Goal: Task Accomplishment & Management: Manage account settings

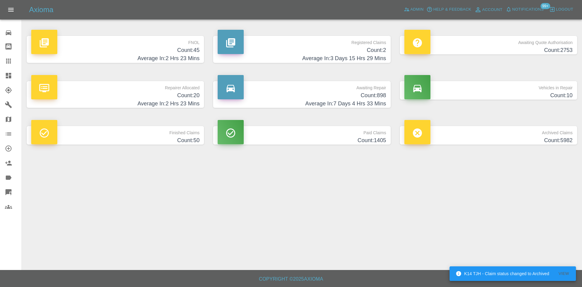
drag, startPoint x: 0, startPoint y: 0, endPoint x: 14, endPoint y: 73, distance: 74.0
click at [14, 73] on div at bounding box center [13, 75] width 17 height 7
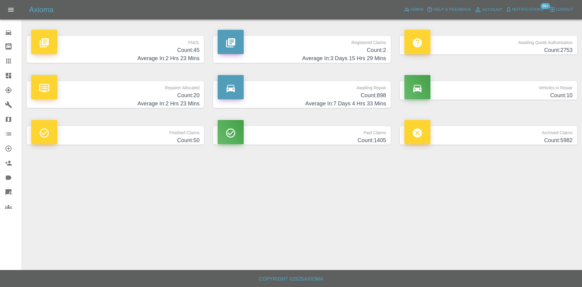
click at [325, 47] on h4 "Count: 2" at bounding box center [302, 50] width 168 height 8
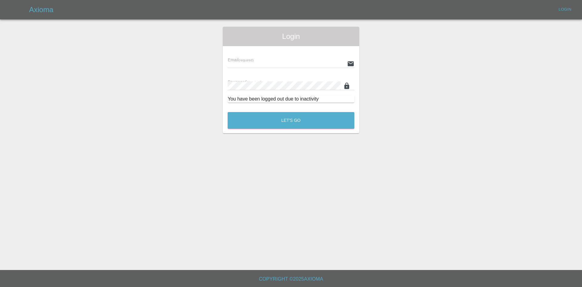
type input "alex.kennett@axioma.co.uk"
click at [263, 126] on button "Let's Go" at bounding box center [291, 120] width 127 height 17
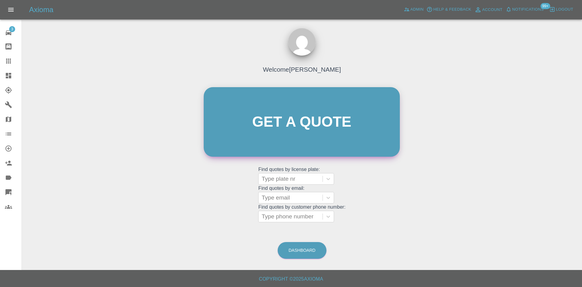
click at [263, 126] on link "Get a quote" at bounding box center [302, 121] width 196 height 69
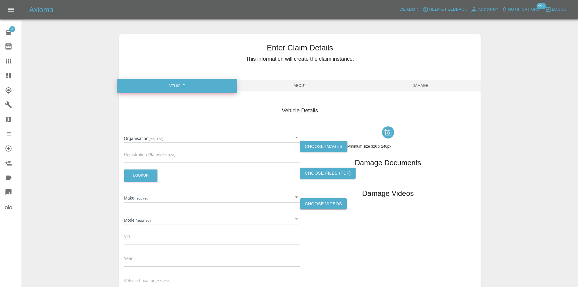
click at [3, 68] on link "Claims" at bounding box center [11, 61] width 22 height 15
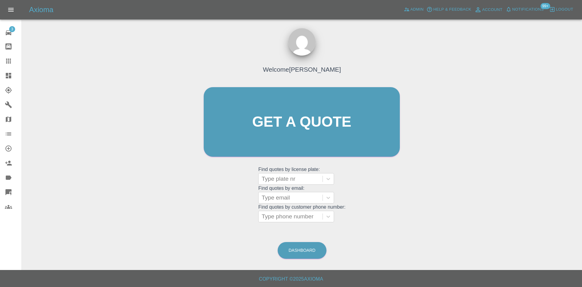
click at [5, 74] on icon at bounding box center [8, 75] width 7 height 7
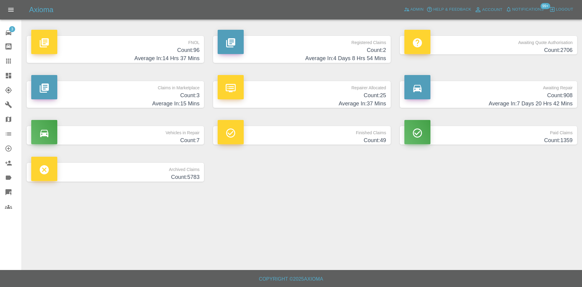
click at [369, 40] on p "Registered Claims" at bounding box center [302, 41] width 168 height 10
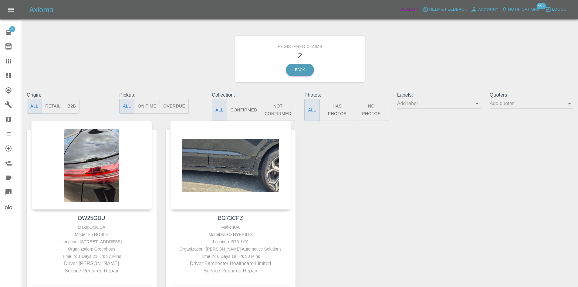
click at [413, 8] on span "Admin" at bounding box center [412, 9] width 13 height 7
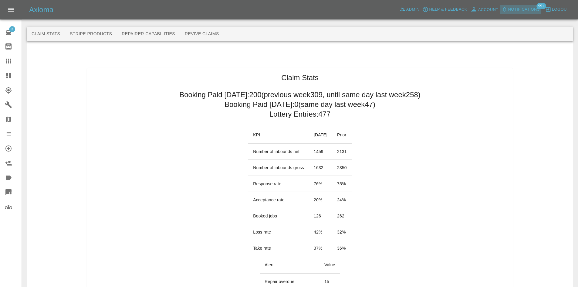
click at [516, 14] on button "Notifications" at bounding box center [520, 9] width 41 height 9
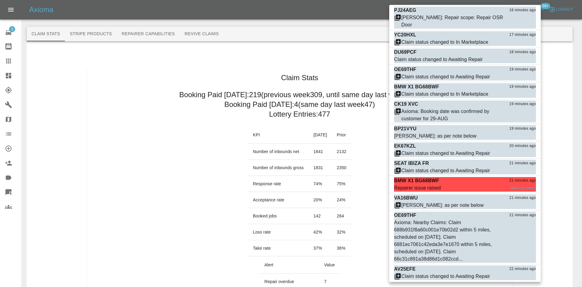
scroll to position [1092, 0]
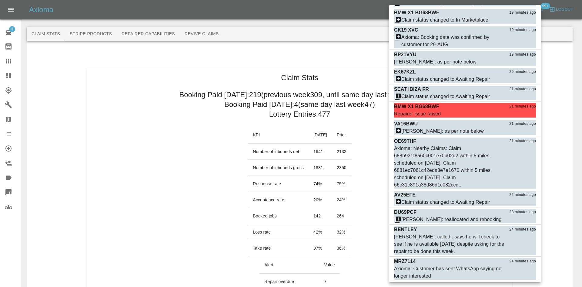
click at [7, 78] on div at bounding box center [291, 143] width 582 height 287
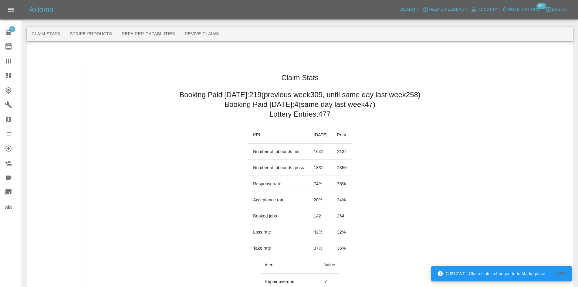
click at [9, 77] on icon at bounding box center [8, 75] width 5 height 5
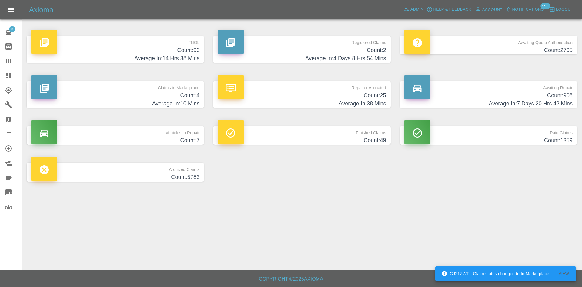
click at [120, 99] on h4 "Average In: 10 Mins" at bounding box center [115, 103] width 168 height 8
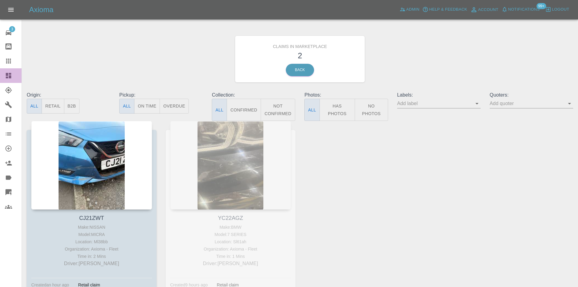
click at [3, 79] on link "Dashboard" at bounding box center [11, 75] width 22 height 15
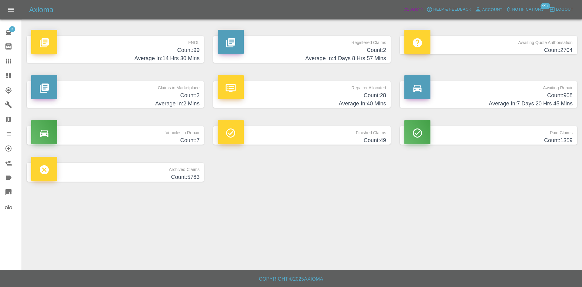
click at [414, 8] on span "Admin" at bounding box center [417, 9] width 13 height 7
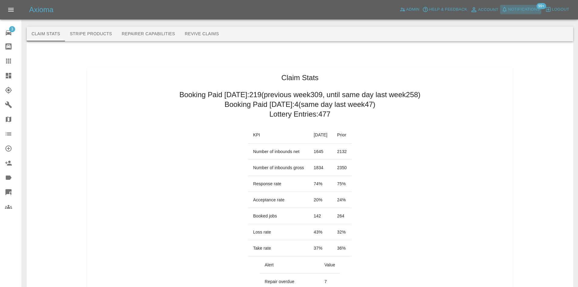
click at [526, 7] on span "Notifications" at bounding box center [524, 9] width 32 height 7
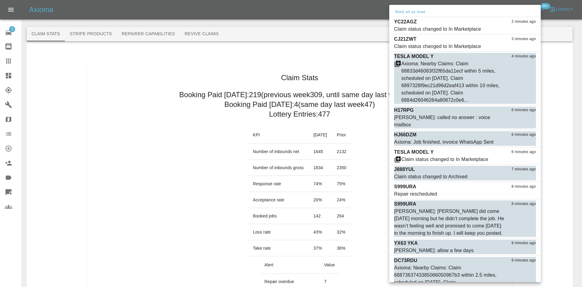
click at [19, 77] on div at bounding box center [291, 143] width 582 height 287
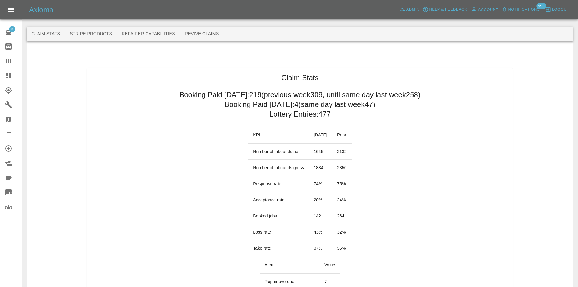
click at [10, 76] on icon at bounding box center [8, 75] width 5 height 5
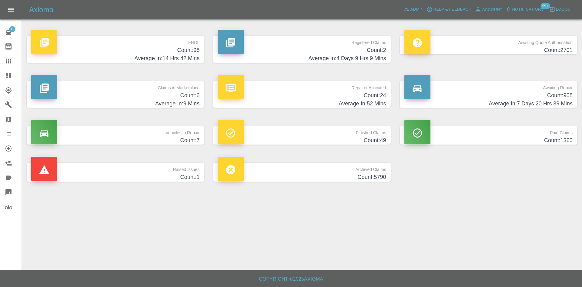
click at [112, 54] on h4 "Count: 98" at bounding box center [115, 50] width 168 height 8
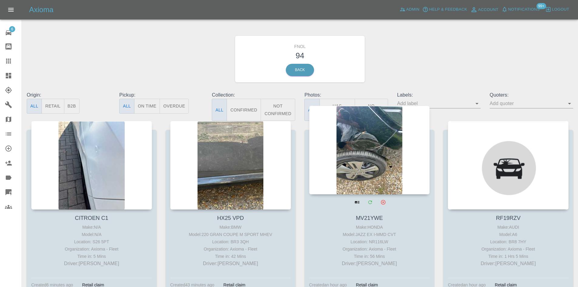
click at [404, 145] on div at bounding box center [369, 150] width 121 height 89
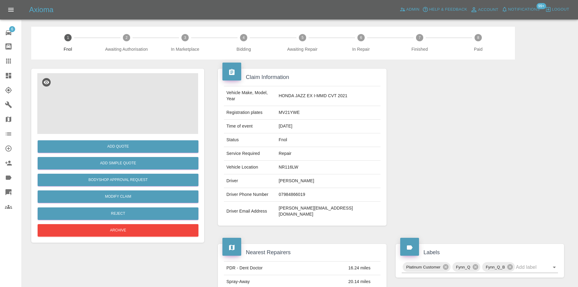
click at [175, 120] on img at bounding box center [117, 103] width 161 height 61
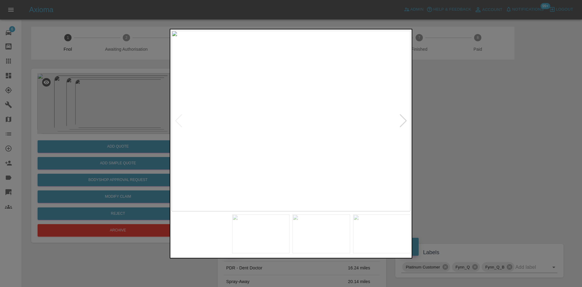
click at [408, 124] on img at bounding box center [291, 121] width 239 height 180
click at [405, 124] on div at bounding box center [403, 120] width 8 height 13
click at [473, 121] on div at bounding box center [291, 143] width 582 height 287
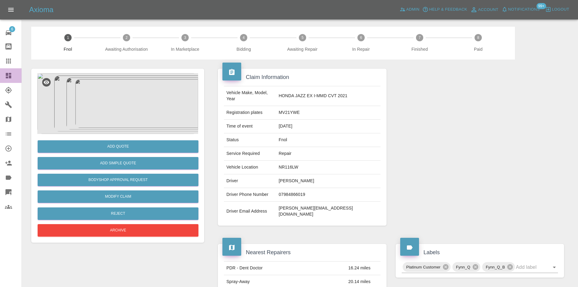
click at [14, 78] on div at bounding box center [13, 75] width 17 height 7
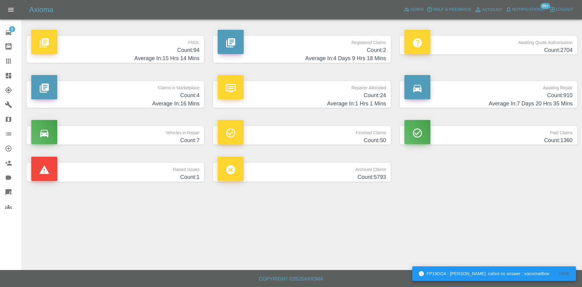
click at [158, 37] on p "FNOL" at bounding box center [115, 41] width 168 height 10
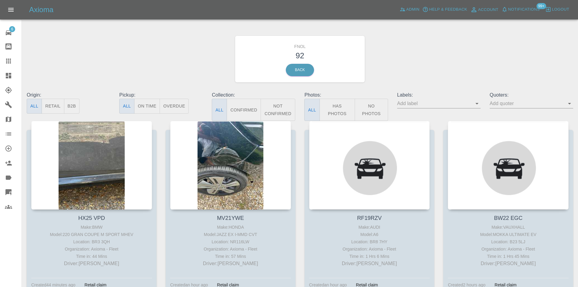
click at [358, 113] on button "No Photos" at bounding box center [370, 110] width 33 height 22
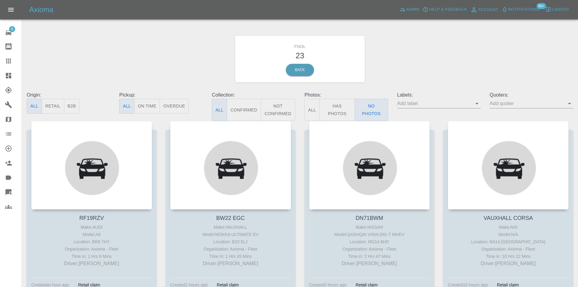
click at [2, 75] on link "Dashboard" at bounding box center [11, 75] width 22 height 15
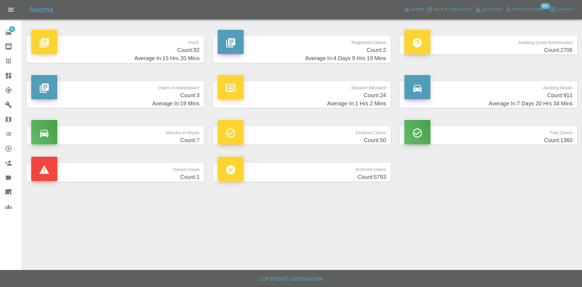
click at [146, 146] on div "Vehicles in Repair Count: 7" at bounding box center [115, 135] width 186 height 37
click at [147, 136] on h4 "Count: 7" at bounding box center [115, 140] width 168 height 8
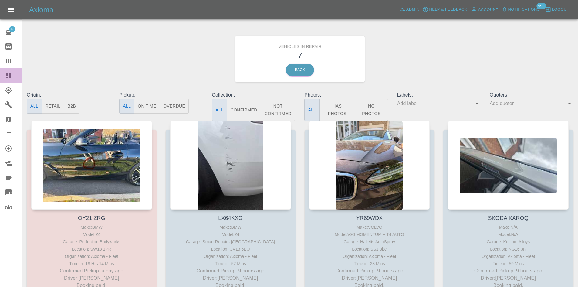
click at [14, 75] on div at bounding box center [13, 75] width 17 height 7
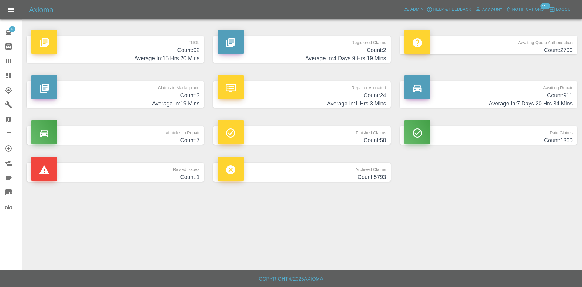
click at [314, 77] on div "Repairer Allocated Count: 24 Average In: 1 Hrs 3 Mins" at bounding box center [302, 94] width 186 height 45
click at [314, 93] on h4 "Count: 24" at bounding box center [302, 95] width 168 height 8
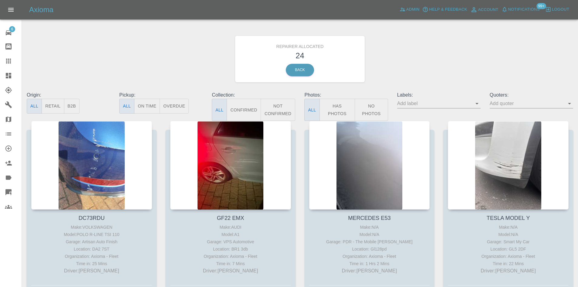
click at [78, 106] on button "B2B" at bounding box center [72, 106] width 16 height 15
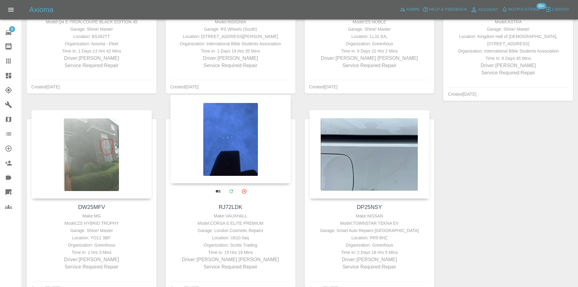
scroll to position [243, 0]
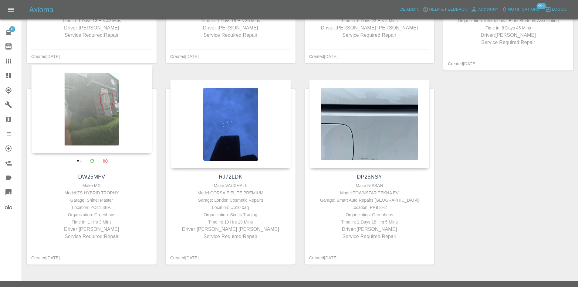
click at [113, 122] on div at bounding box center [91, 108] width 121 height 89
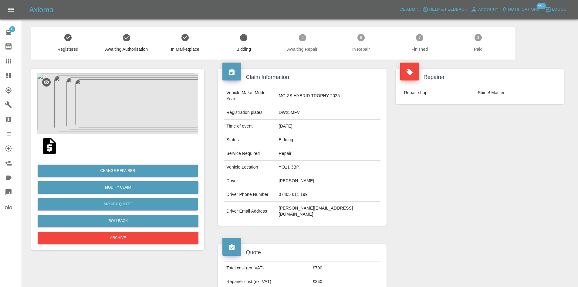
click at [154, 124] on img at bounding box center [117, 103] width 161 height 61
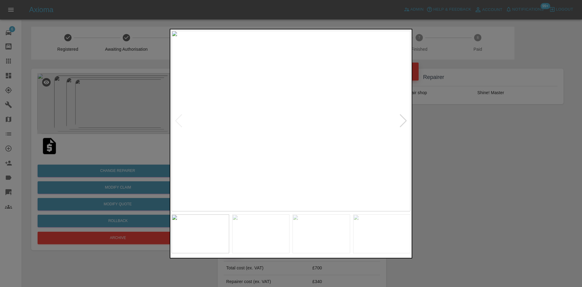
click at [405, 118] on div at bounding box center [403, 120] width 8 height 13
click at [451, 131] on div at bounding box center [291, 143] width 582 height 287
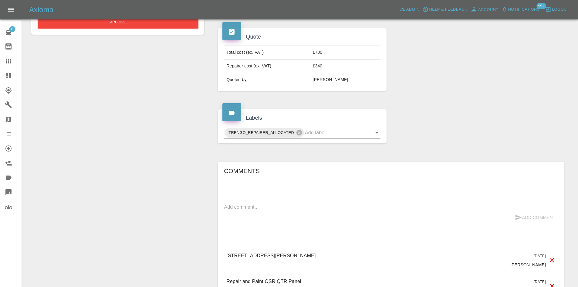
scroll to position [273, 0]
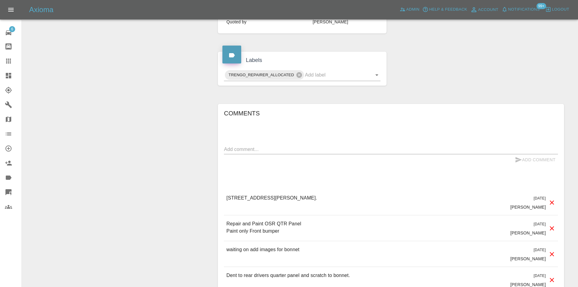
click at [303, 197] on div "4 South Garth Road, Cayton, Scarborough, North Yorkshire, YO11 3BP." at bounding box center [271, 202] width 91 height 16
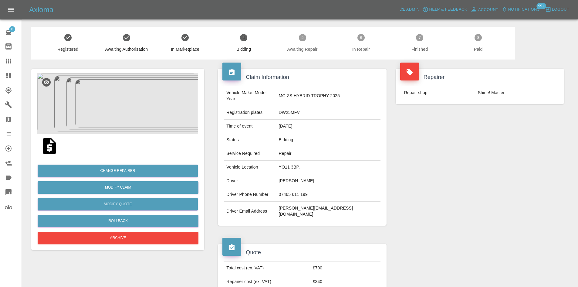
scroll to position [212, 0]
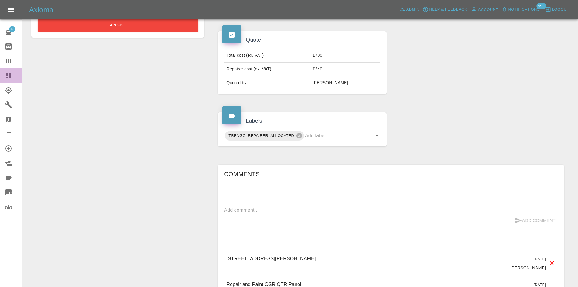
click at [15, 77] on div at bounding box center [13, 75] width 17 height 7
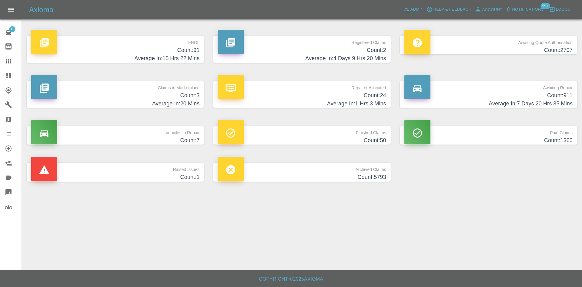
click at [144, 82] on p "Claims in Marketplace" at bounding box center [115, 86] width 168 height 10
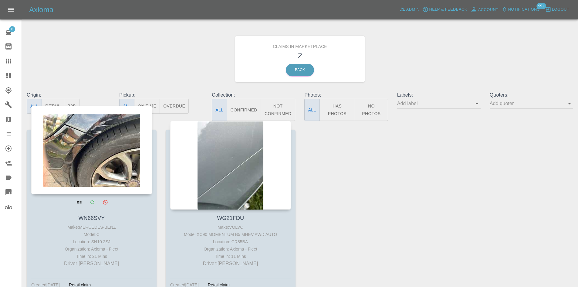
click at [85, 156] on div at bounding box center [91, 150] width 121 height 89
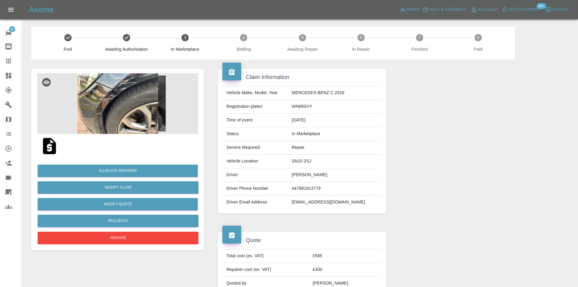
click at [95, 122] on img at bounding box center [117, 103] width 161 height 61
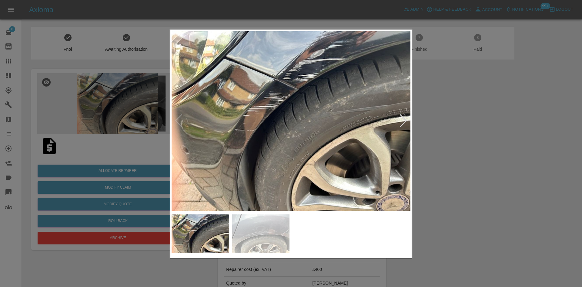
click at [397, 121] on img at bounding box center [291, 121] width 239 height 180
click at [402, 121] on div at bounding box center [403, 120] width 8 height 13
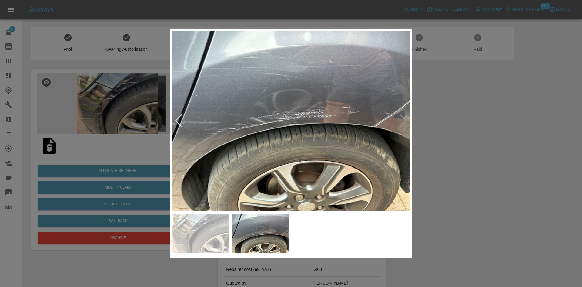
click at [455, 121] on div at bounding box center [291, 143] width 582 height 287
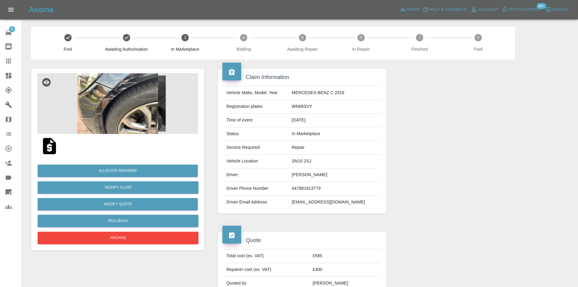
click at [148, 97] on img at bounding box center [117, 103] width 161 height 61
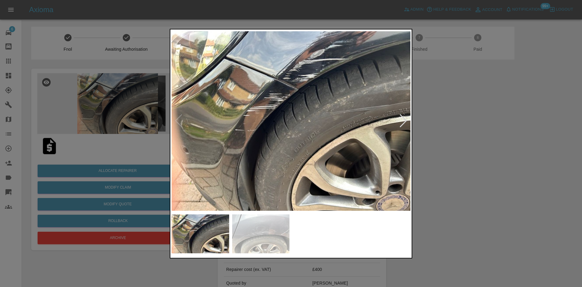
click at [402, 119] on div at bounding box center [403, 120] width 8 height 13
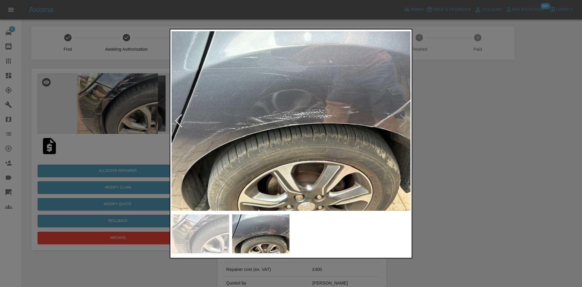
click at [396, 135] on img at bounding box center [291, 121] width 239 height 180
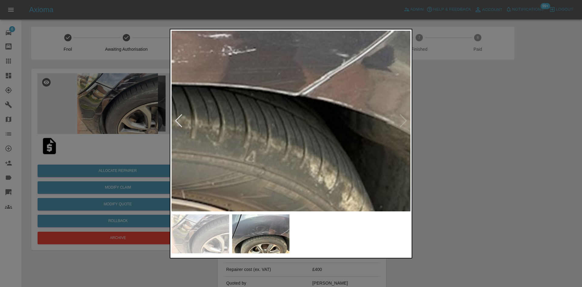
click at [468, 138] on div at bounding box center [291, 143] width 582 height 287
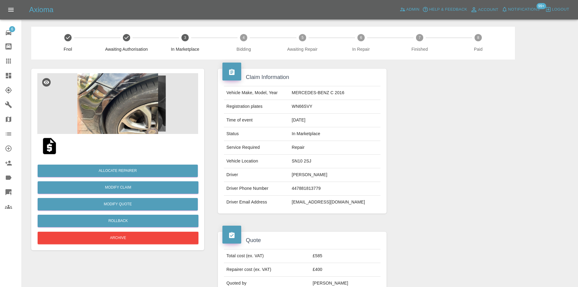
click at [490, 270] on div at bounding box center [479, 262] width 177 height 81
click at [6, 78] on icon at bounding box center [8, 75] width 5 height 5
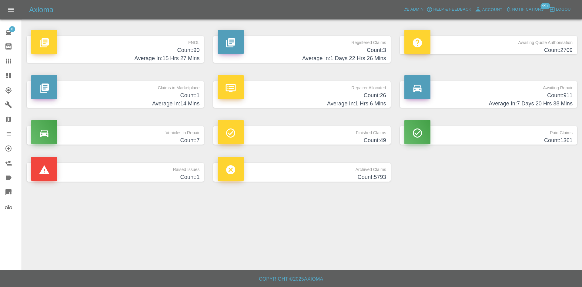
click at [361, 61] on h4 "Average In: 1 Days 22 Hrs 26 Mins" at bounding box center [302, 58] width 168 height 8
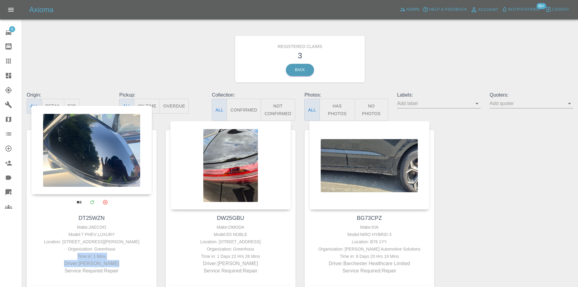
drag, startPoint x: 123, startPoint y: 261, endPoint x: 71, endPoint y: 257, distance: 52.3
click at [71, 257] on div "Make: JAECOO Model: 7 PHEV LUXURY Location: Flat 6 Beau Lieu, 16 Leicester Rd,,…" at bounding box center [92, 248] width 118 height 51
click at [102, 255] on div "Time in: 1 Mins" at bounding box center [92, 255] width 118 height 7
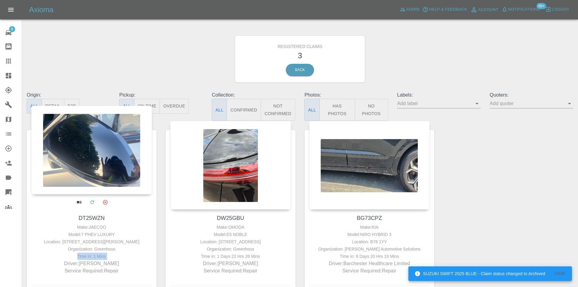
click at [94, 170] on div at bounding box center [91, 150] width 121 height 89
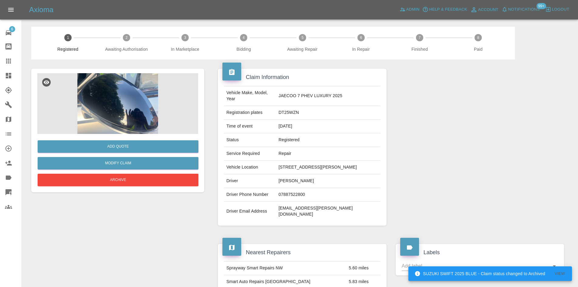
click at [135, 92] on img at bounding box center [117, 103] width 161 height 61
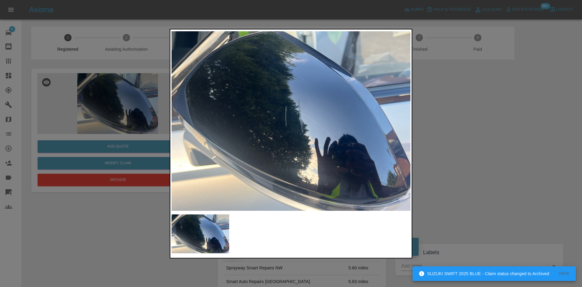
click at [298, 118] on img at bounding box center [291, 121] width 239 height 180
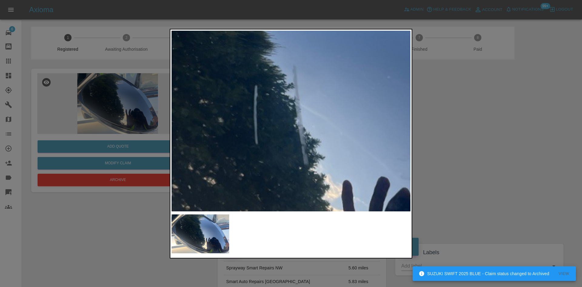
click at [298, 118] on img at bounding box center [271, 129] width 717 height 542
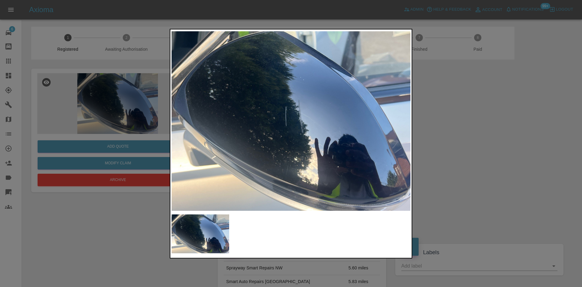
click at [439, 143] on div at bounding box center [291, 143] width 582 height 287
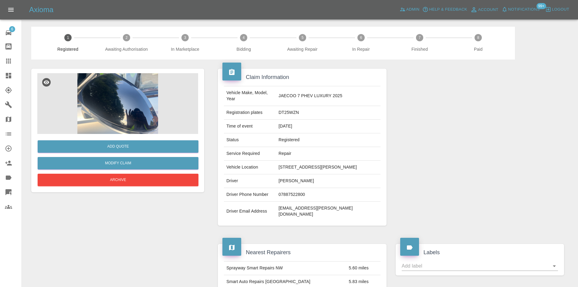
click at [364, 160] on td "Flat 6 Beau Lieu, 16 Leicester Rd,, WA15 9QA" at bounding box center [328, 167] width 104 height 14
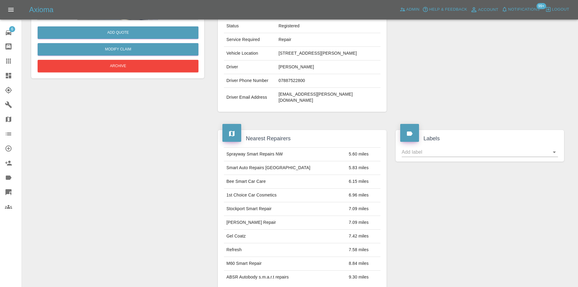
scroll to position [121, 0]
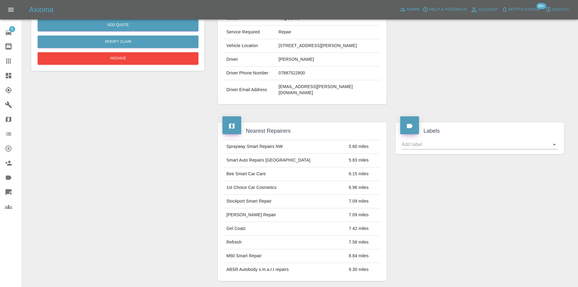
click at [263, 153] on td "Smart Auto Repairs Cheshire" at bounding box center [285, 160] width 122 height 14
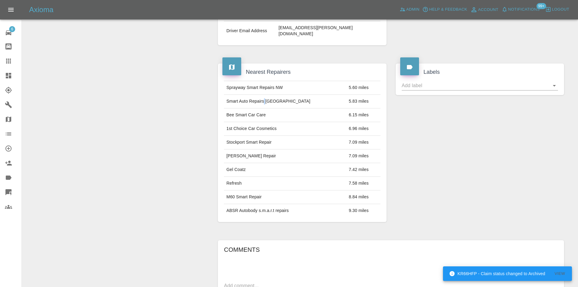
scroll to position [152, 0]
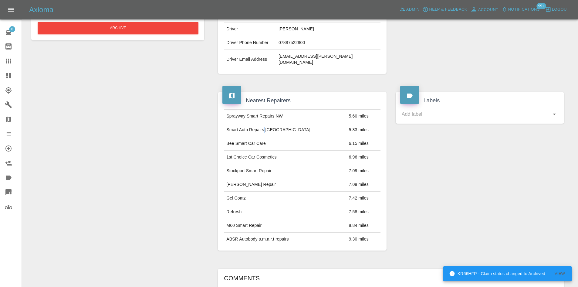
click at [265, 123] on td "Smart Auto Repairs Cheshire" at bounding box center [285, 130] width 122 height 14
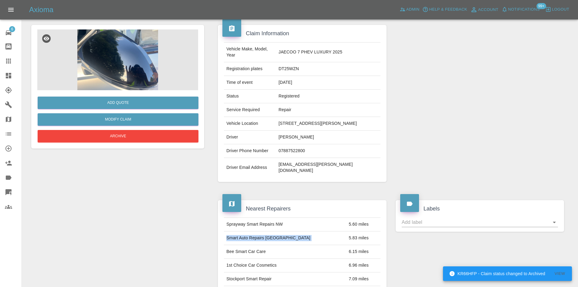
scroll to position [0, 0]
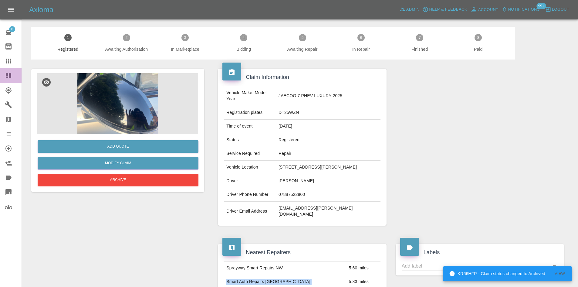
click at [5, 80] on link "Dashboard" at bounding box center [11, 75] width 22 height 15
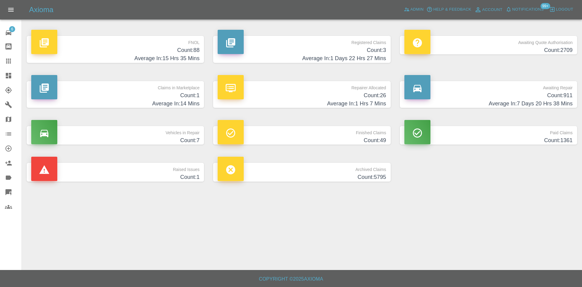
click at [296, 46] on h4 "Count: 3" at bounding box center [302, 50] width 168 height 8
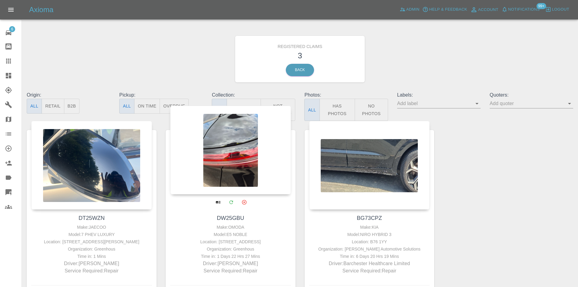
click at [240, 148] on div at bounding box center [230, 150] width 121 height 89
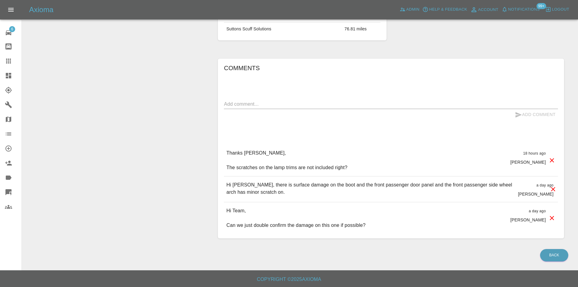
scroll to position [336, 0]
drag, startPoint x: 355, startPoint y: 166, endPoint x: 225, endPoint y: 143, distance: 131.7
click at [225, 143] on div "Comments x Add Comment Thanks Samantha, The scratches on the lamp trims are not…" at bounding box center [391, 148] width 334 height 170
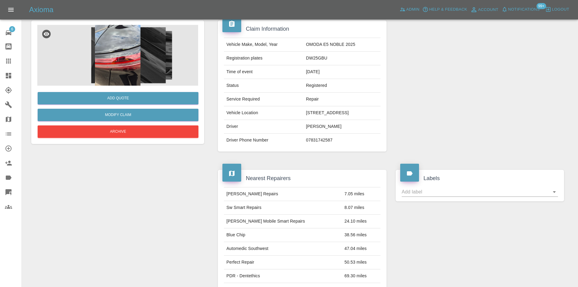
scroll to position [0, 0]
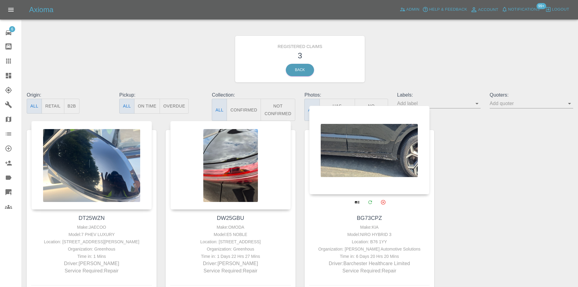
click at [351, 167] on div at bounding box center [369, 150] width 121 height 89
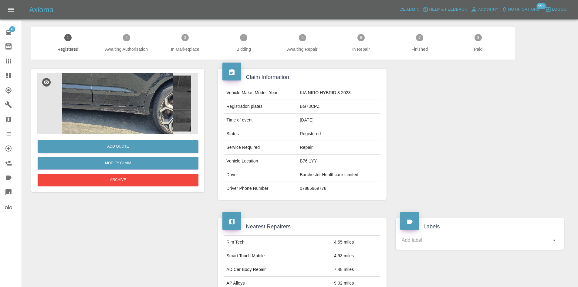
click at [152, 124] on img at bounding box center [117, 103] width 161 height 61
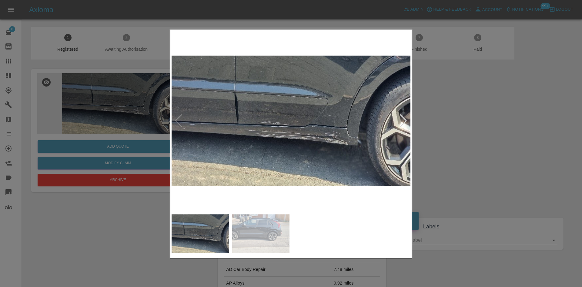
click at [330, 141] on img at bounding box center [291, 121] width 239 height 180
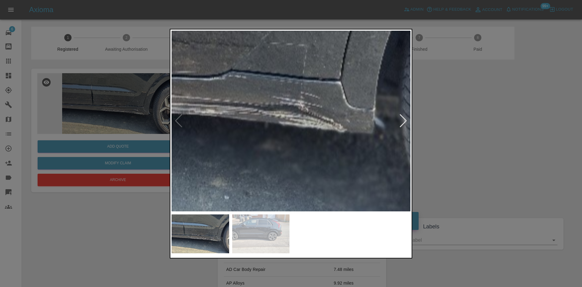
click at [330, 141] on img at bounding box center [173, 60] width 717 height 542
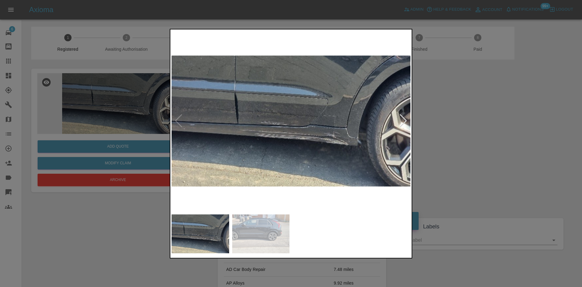
click at [457, 127] on div at bounding box center [291, 143] width 582 height 287
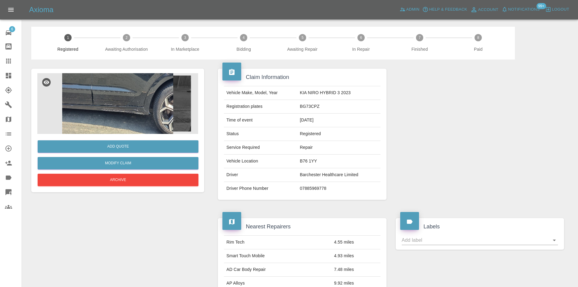
click at [293, 176] on td "Driver" at bounding box center [260, 175] width 73 height 14
click at [309, 196] on div "Vehicle Make, Model, Year KIA NIRO HYBRID 3 2023 Registration plates BG73CPZ Ti…" at bounding box center [302, 140] width 168 height 118
click at [308, 196] on div "Vehicle Make, Model, Year KIA NIRO HYBRID 3 2023 Registration plates BG73CPZ Ti…" at bounding box center [302, 140] width 168 height 118
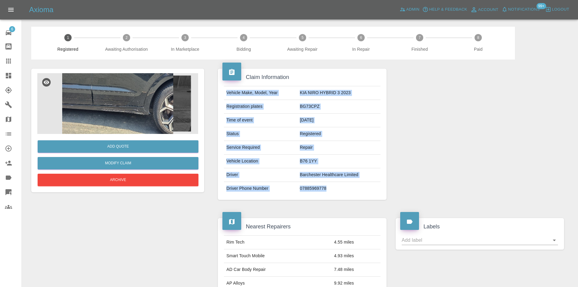
click at [308, 196] on div "Vehicle Make, Model, Year KIA NIRO HYBRID 3 2023 Registration plates BG73CPZ Ti…" at bounding box center [302, 140] width 168 height 118
click at [307, 193] on td "07885969778" at bounding box center [338, 188] width 83 height 13
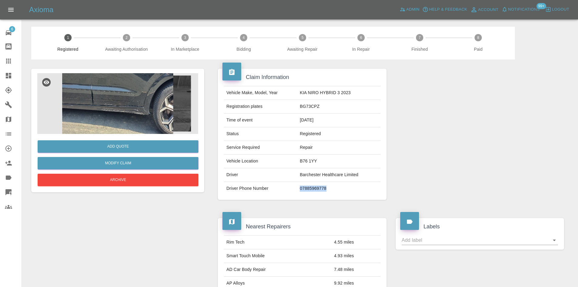
click at [307, 193] on td "07885969778" at bounding box center [338, 188] width 83 height 13
click at [119, 120] on img at bounding box center [117, 103] width 161 height 61
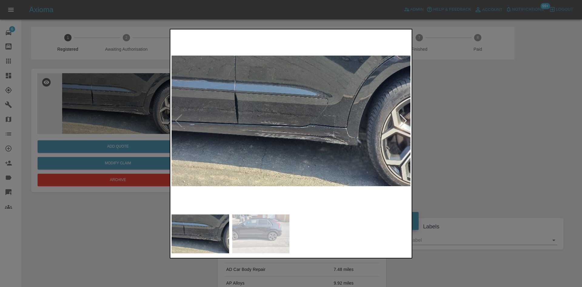
click at [141, 15] on div at bounding box center [291, 143] width 582 height 287
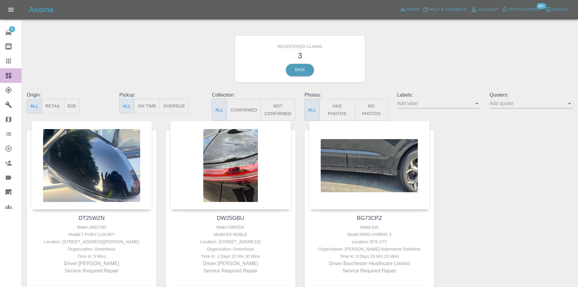
click at [0, 76] on link "Dashboard" at bounding box center [11, 75] width 22 height 15
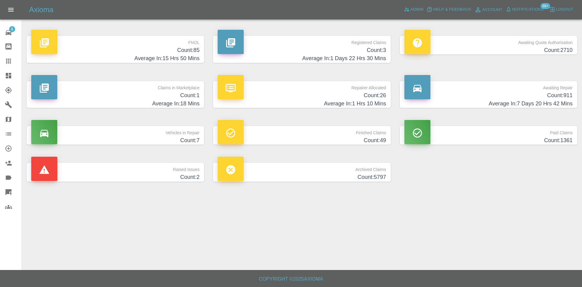
click at [470, 45] on p "Awaiting Quote Authorisation" at bounding box center [488, 41] width 168 height 10
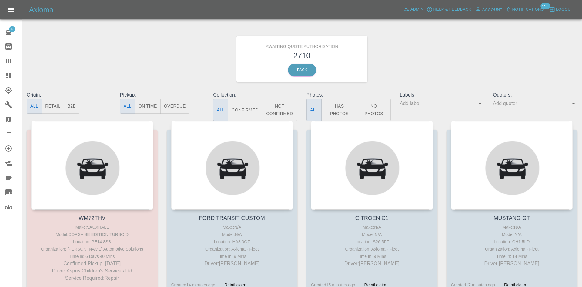
click at [75, 102] on button "B2B" at bounding box center [72, 106] width 16 height 15
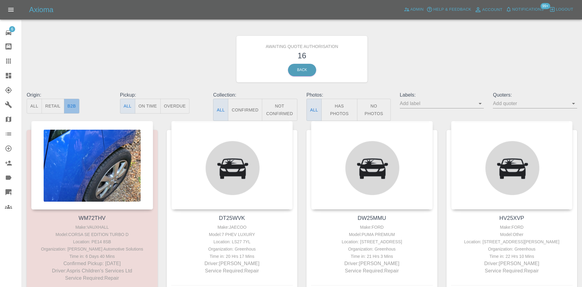
click at [74, 106] on button "B2B" at bounding box center [72, 106] width 16 height 15
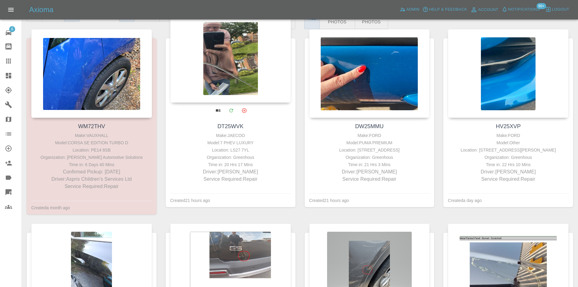
scroll to position [61, 0]
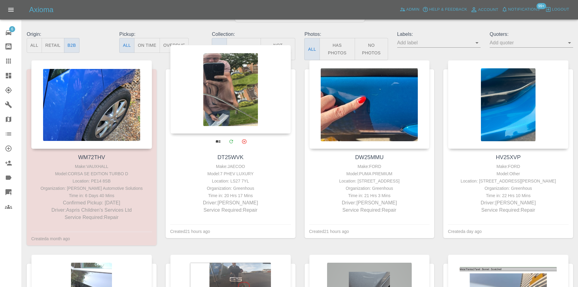
click at [250, 189] on div "Organization: Greenhous" at bounding box center [231, 187] width 118 height 7
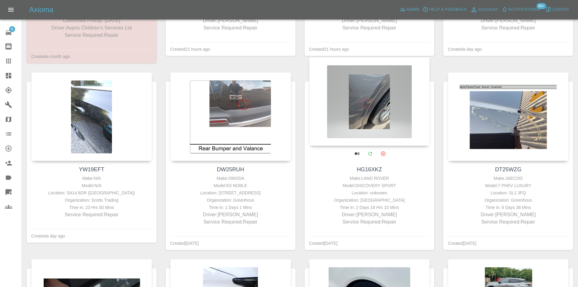
scroll to position [273, 0]
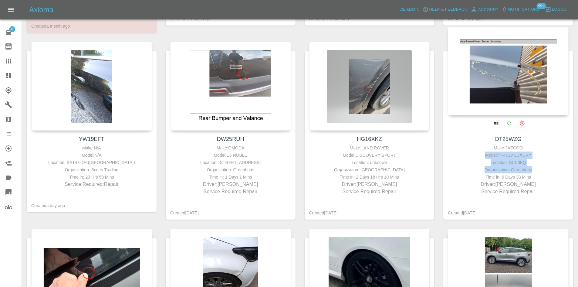
drag, startPoint x: 530, startPoint y: 171, endPoint x: 443, endPoint y: 152, distance: 88.8
click at [443, 152] on div "DT25WZG Make: JAECOO Model: 7 PHEV LUXURY Location: SL1 3FQ Organization: Green…" at bounding box center [508, 164] width 130 height 69
click at [486, 163] on div "Location: SL1 3FQ" at bounding box center [508, 162] width 118 height 7
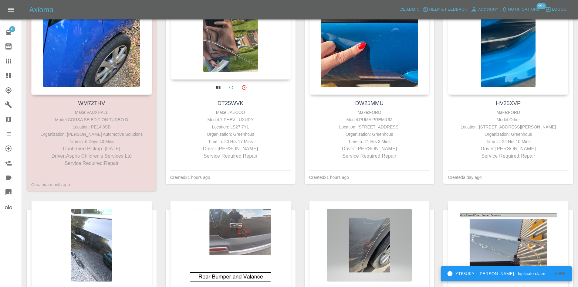
scroll to position [104, 0]
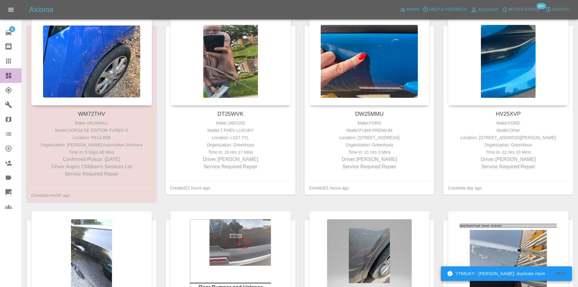
click at [0, 77] on link "Dashboard" at bounding box center [11, 75] width 22 height 15
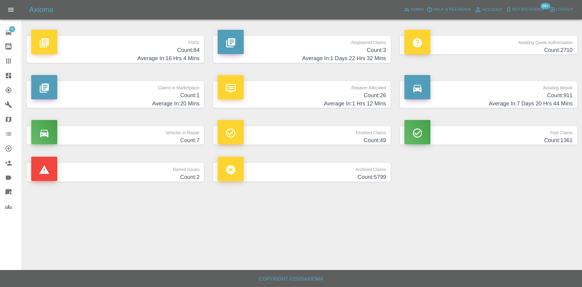
click at [270, 101] on h4 "Average In: 1 Hrs 12 Mins" at bounding box center [302, 103] width 168 height 8
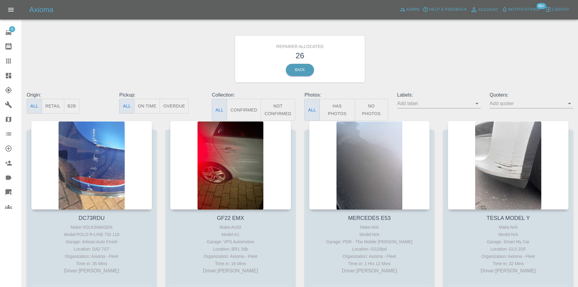
click at [76, 109] on button "B2B" at bounding box center [72, 106] width 16 height 15
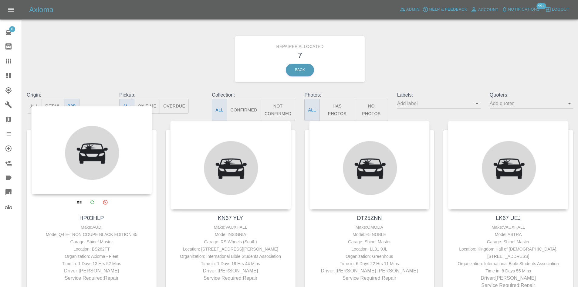
click at [105, 159] on div at bounding box center [91, 150] width 121 height 89
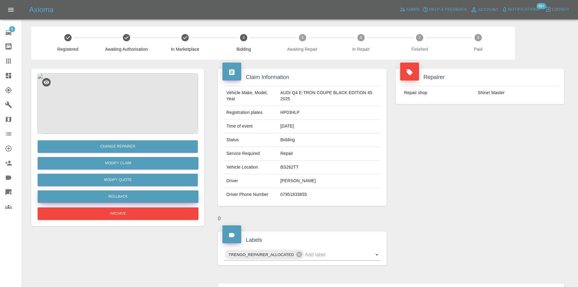
click at [124, 196] on button "Rollback" at bounding box center [118, 196] width 161 height 12
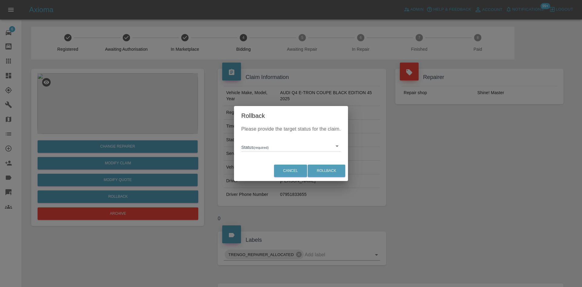
click at [284, 148] on body "Axioma Admin Help & Feedback Account Notifications 99+ Logout 6 Repair home Bod…" at bounding box center [291, 224] width 582 height 448
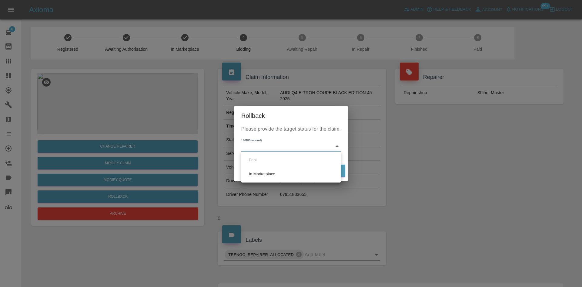
click at [284, 148] on div at bounding box center [291, 143] width 582 height 287
click at [383, 146] on div "Rollback Please provide the target status for the claim. Status (required) ​ Ca…" at bounding box center [291, 143] width 582 height 287
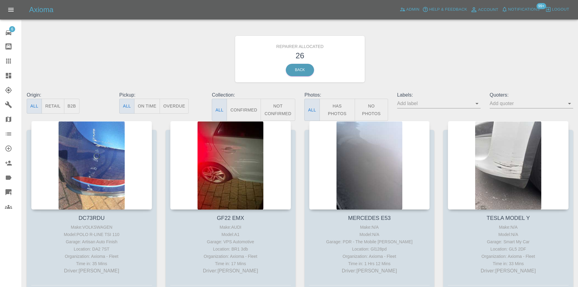
click at [75, 101] on button "B2B" at bounding box center [72, 106] width 16 height 15
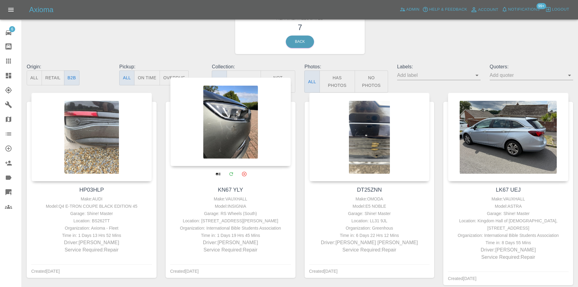
scroll to position [61, 0]
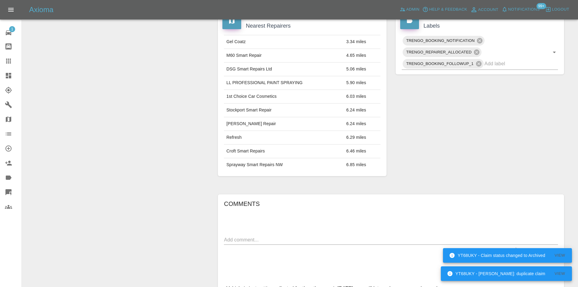
scroll to position [364, 0]
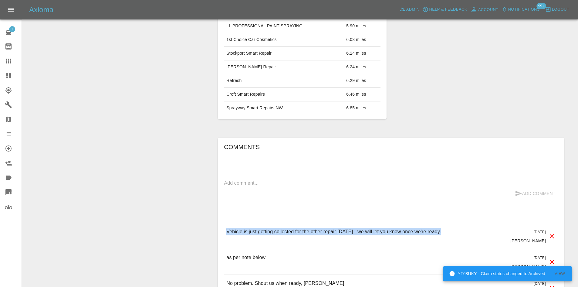
drag, startPoint x: 450, startPoint y: 229, endPoint x: 214, endPoint y: 232, distance: 235.3
click at [214, 232] on div "Comments x Add Comment Vehicle is just getting collected for the other repair […" at bounding box center [390, 275] width 355 height 295
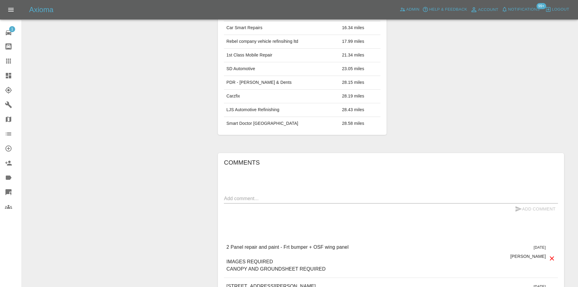
scroll to position [364, 0]
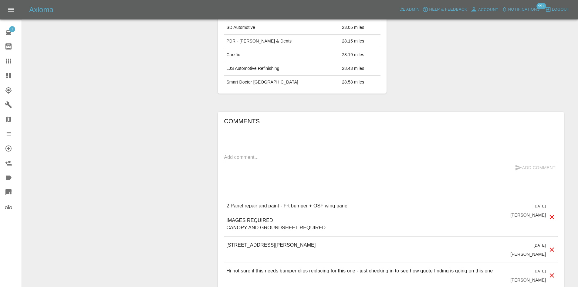
drag, startPoint x: 249, startPoint y: 166, endPoint x: 247, endPoint y: 158, distance: 8.0
click at [248, 166] on div "Add Comment" at bounding box center [391, 167] width 334 height 11
click at [249, 157] on textarea at bounding box center [391, 156] width 334 height 7
type textarea "Hi Guys, any help needed on this one?"
click at [525, 169] on button "Add Comment" at bounding box center [534, 167] width 45 height 11
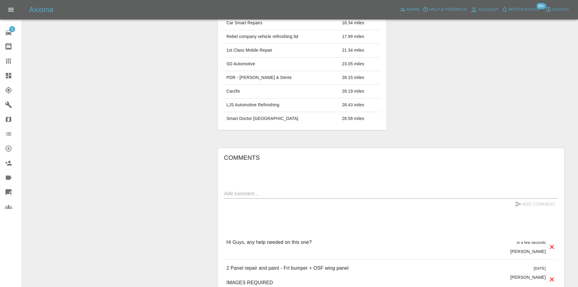
scroll to position [273, 0]
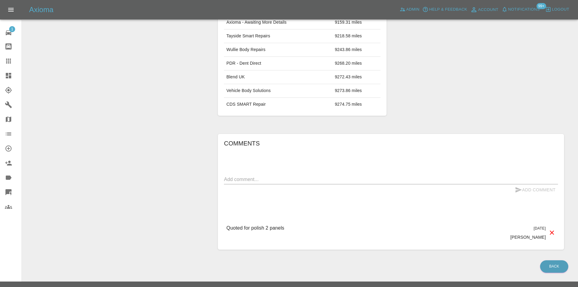
scroll to position [346, 0]
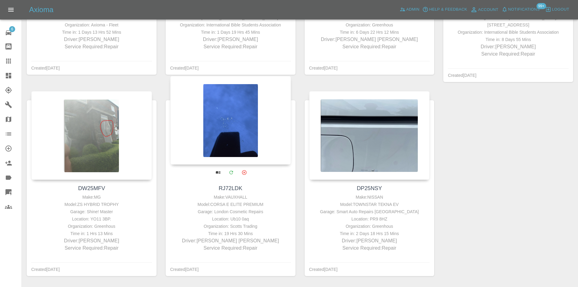
scroll to position [253, 0]
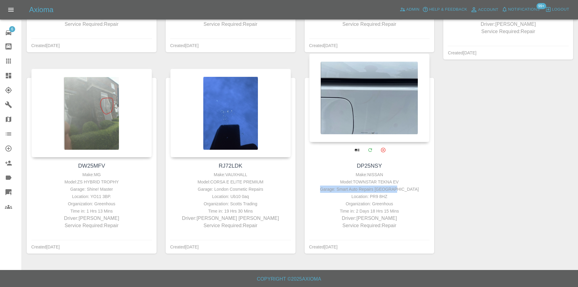
drag, startPoint x: 410, startPoint y: 186, endPoint x: 336, endPoint y: 189, distance: 73.4
click at [336, 189] on div "Garage: Smart Auto Repairs [GEOGRAPHIC_DATA]" at bounding box center [369, 188] width 118 height 7
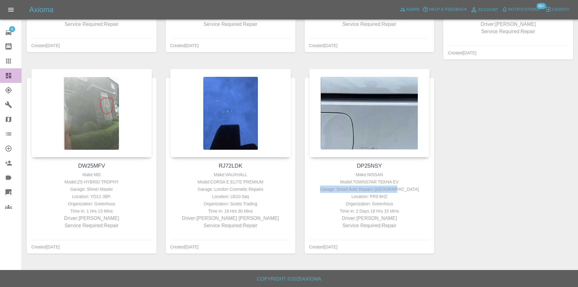
click at [1, 79] on link "Dashboard" at bounding box center [11, 75] width 22 height 15
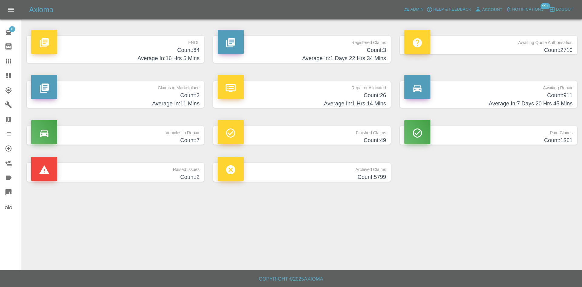
click at [483, 100] on h4 "Average In: 7 Days 20 Hrs 45 Mins" at bounding box center [488, 103] width 168 height 8
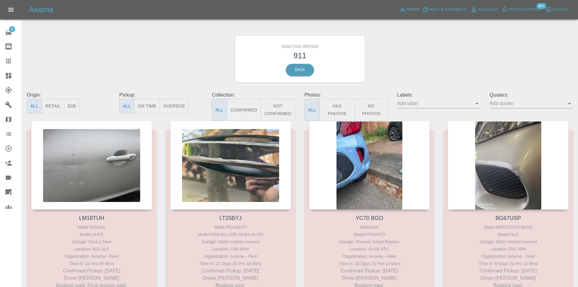
click at [71, 111] on button "B2B" at bounding box center [72, 106] width 16 height 15
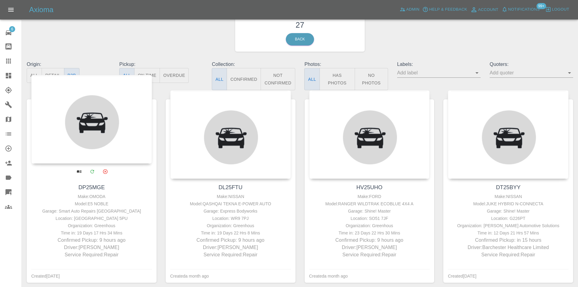
scroll to position [91, 0]
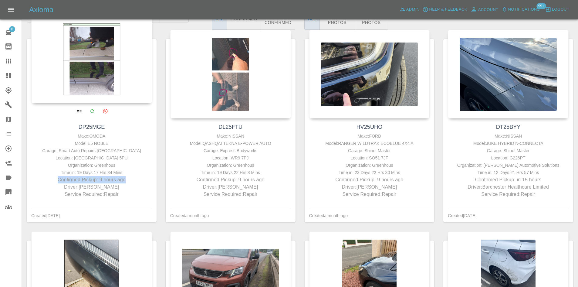
drag, startPoint x: 135, startPoint y: 179, endPoint x: 41, endPoint y: 179, distance: 94.0
click at [41, 179] on p "Confirmed Pickup: 9 hours ago" at bounding box center [92, 179] width 118 height 7
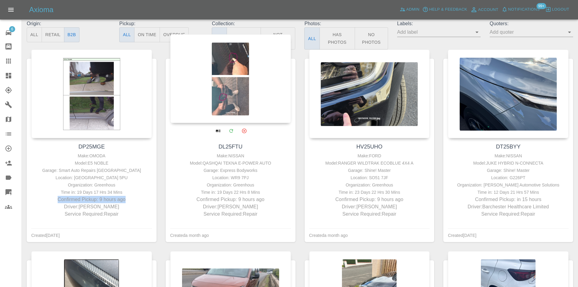
scroll to position [61, 0]
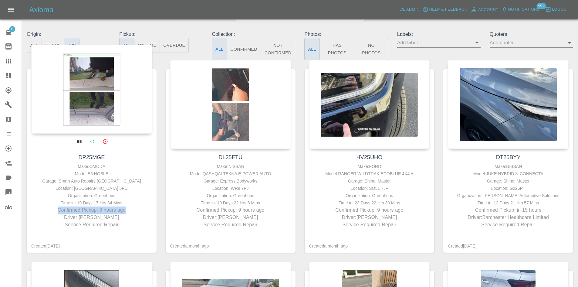
click at [110, 208] on p "Confirmed Pickup: 9 hours ago" at bounding box center [92, 209] width 118 height 7
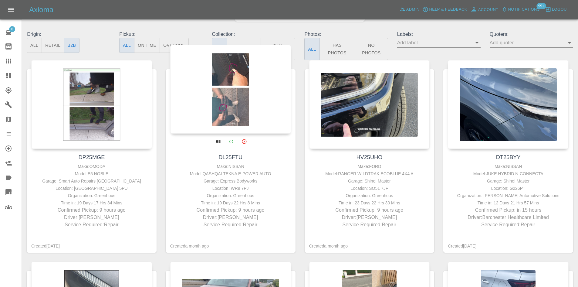
click at [238, 210] on p "Confirmed Pickup: 9 hours ago" at bounding box center [231, 209] width 118 height 7
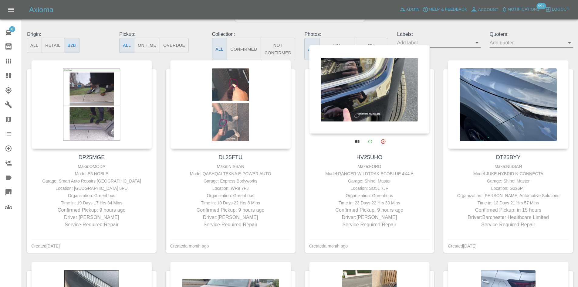
click at [381, 209] on p "Confirmed Pickup: 9 hours ago" at bounding box center [369, 209] width 118 height 7
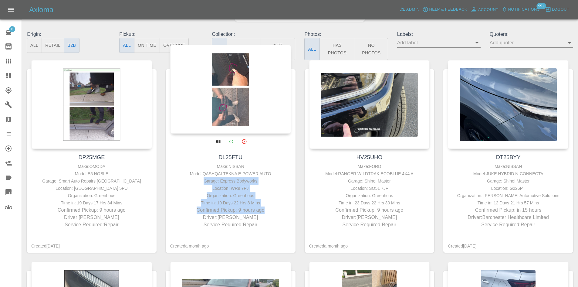
drag, startPoint x: 267, startPoint y: 209, endPoint x: 200, endPoint y: 183, distance: 72.6
click at [200, 183] on div "Make: NISSAN Model: QASHQAI TEKNA E-POWER AUTO Garage: Express Bodyworks Locati…" at bounding box center [231, 195] width 118 height 65
click at [226, 103] on div at bounding box center [230, 89] width 121 height 89
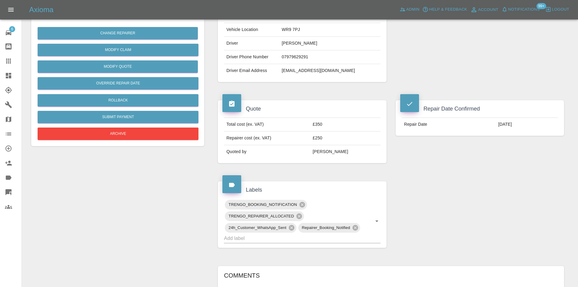
scroll to position [61, 0]
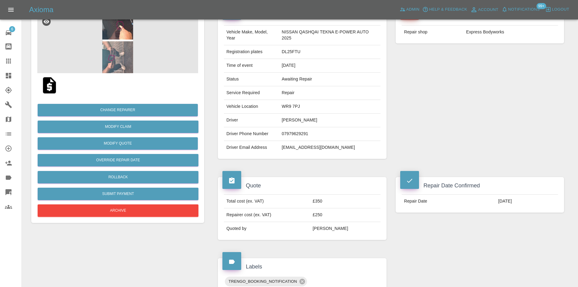
click at [96, 59] on img at bounding box center [117, 42] width 161 height 61
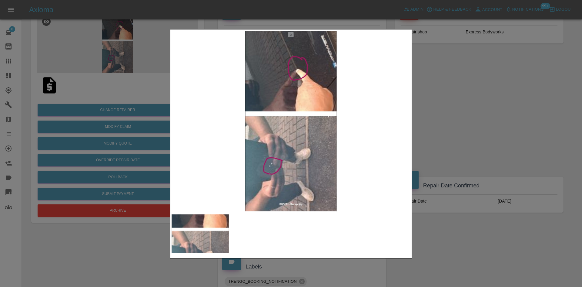
click at [71, 29] on div at bounding box center [291, 143] width 582 height 287
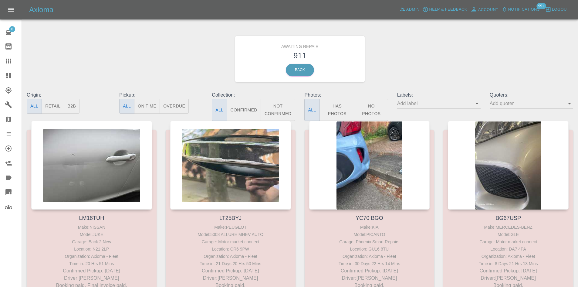
click at [77, 108] on button "B2B" at bounding box center [72, 106] width 16 height 15
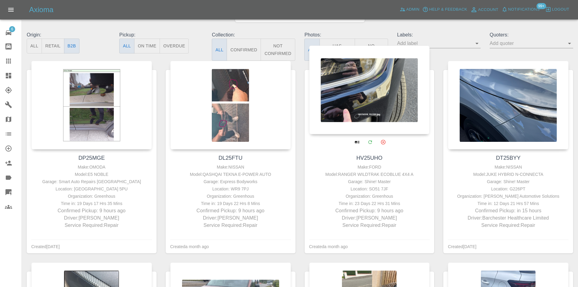
scroll to position [61, 0]
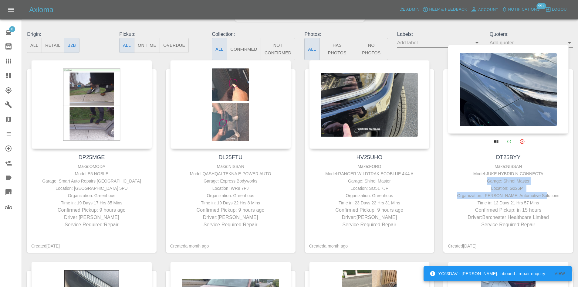
drag, startPoint x: 553, startPoint y: 195, endPoint x: 485, endPoint y: 179, distance: 70.3
click at [485, 179] on div "Make: NISSAN Model: JUKE HYBRID N-CONNECTA Garage: Shine! Master Location: G226…" at bounding box center [508, 195] width 118 height 65
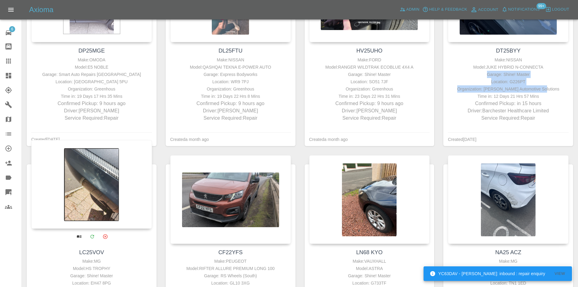
scroll to position [273, 0]
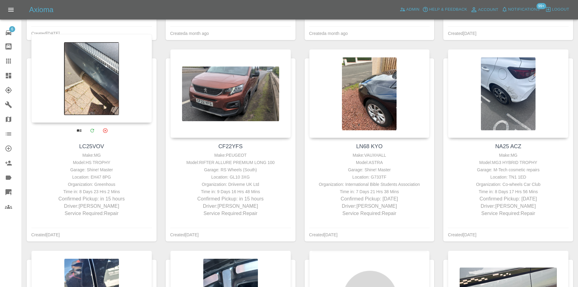
click at [108, 184] on div "Organization: Greenhous" at bounding box center [92, 183] width 118 height 7
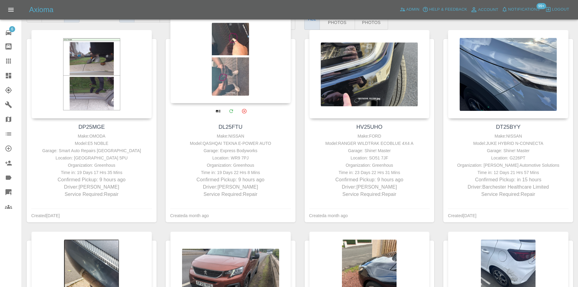
scroll to position [0, 0]
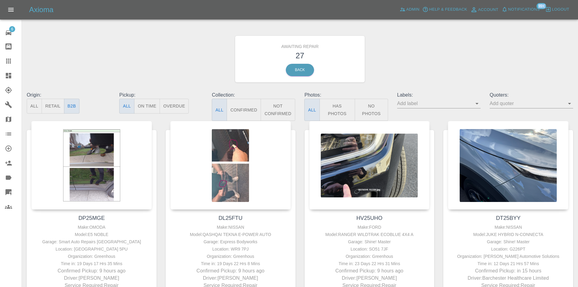
drag, startPoint x: 346, startPoint y: 18, endPoint x: 172, endPoint y: -16, distance: 177.7
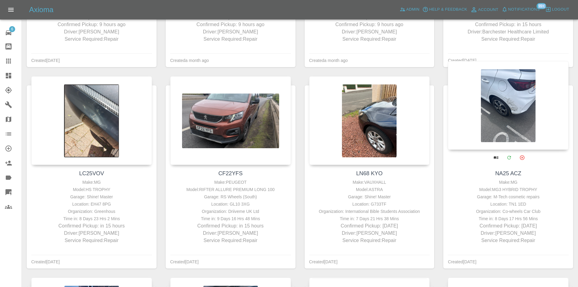
scroll to position [303, 0]
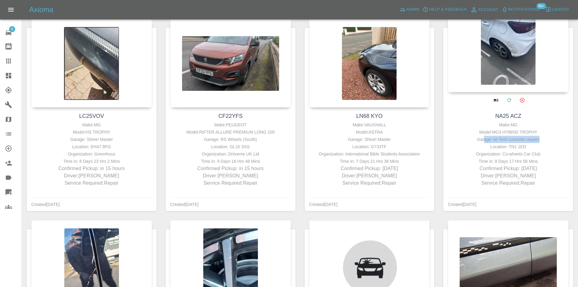
drag, startPoint x: 543, startPoint y: 137, endPoint x: 485, endPoint y: 136, distance: 58.2
click at [485, 136] on div "Garage: M-Tech cosmetic repairs" at bounding box center [508, 139] width 118 height 7
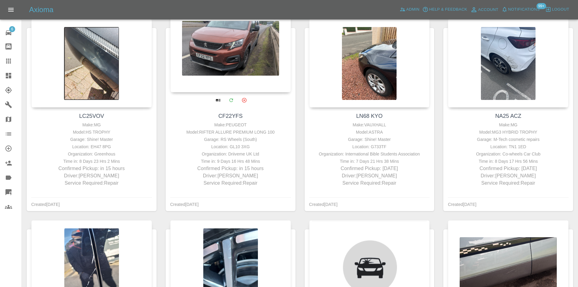
click at [170, 134] on div "CF22YFS Make: PEUGEOT Model: RIFTER ALLURE PREMIUM LONG 100 Garage: RS Wheels (…" at bounding box center [231, 149] width 130 height 84
click at [242, 146] on div "Location: GL10 3XG" at bounding box center [231, 146] width 118 height 7
drag, startPoint x: 259, startPoint y: 153, endPoint x: 214, endPoint y: 140, distance: 46.9
click at [214, 140] on div "Make: PEUGEOT Model: RIFTER ALLURE PREMIUM LONG 100 Garage: RS Wheels (South) L…" at bounding box center [231, 153] width 118 height 65
click at [213, 140] on div "Garage: RS Wheels (South)" at bounding box center [231, 139] width 118 height 7
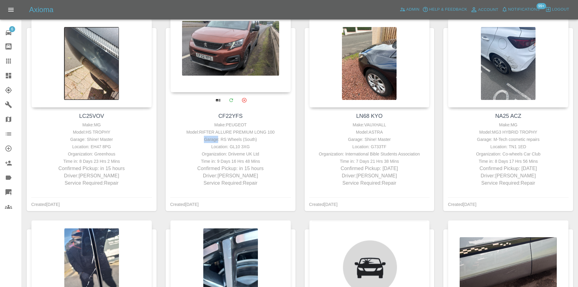
click at [213, 140] on div "Garage: RS Wheels (South)" at bounding box center [231, 139] width 118 height 7
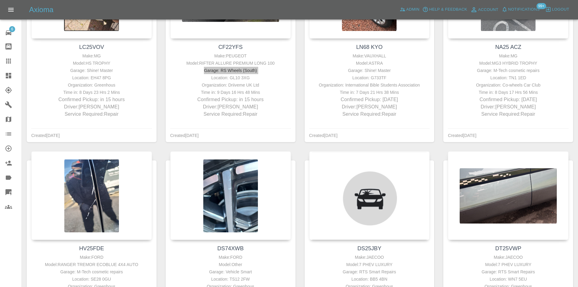
scroll to position [243, 0]
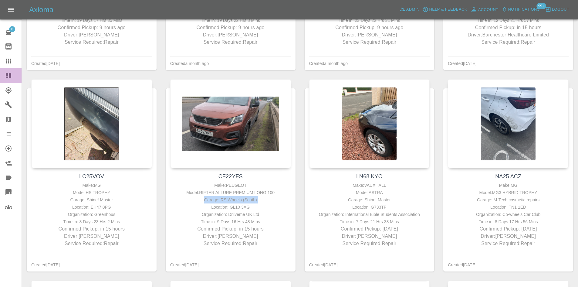
click at [11, 78] on icon at bounding box center [8, 75] width 5 height 5
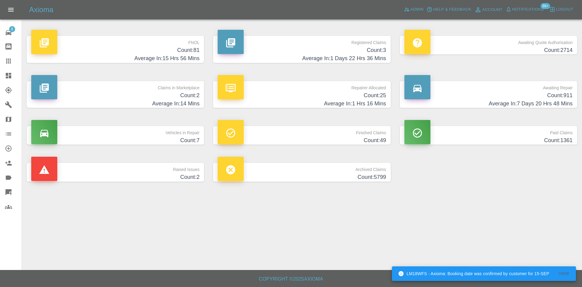
click at [175, 99] on h4 "Count: 2" at bounding box center [115, 95] width 168 height 8
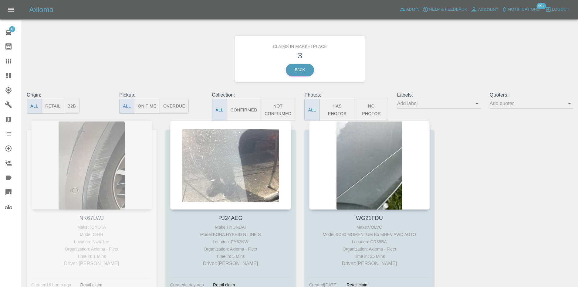
click at [0, 78] on link "Dashboard" at bounding box center [11, 75] width 22 height 15
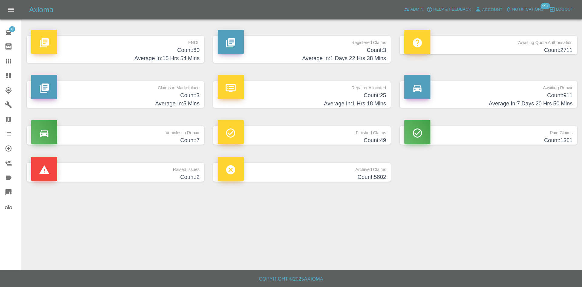
click at [348, 99] on h4 "Count: 25" at bounding box center [302, 95] width 168 height 8
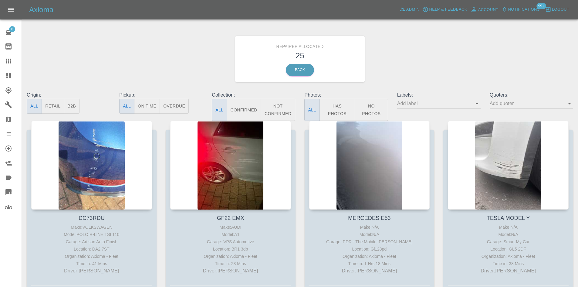
click at [57, 107] on button "Retail" at bounding box center [53, 106] width 22 height 15
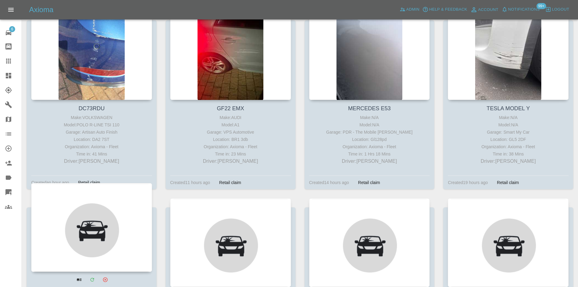
scroll to position [243, 0]
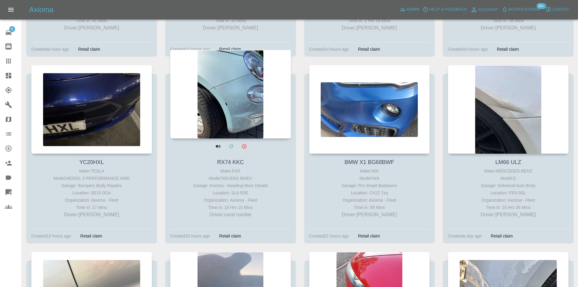
click at [233, 117] on div at bounding box center [230, 94] width 121 height 89
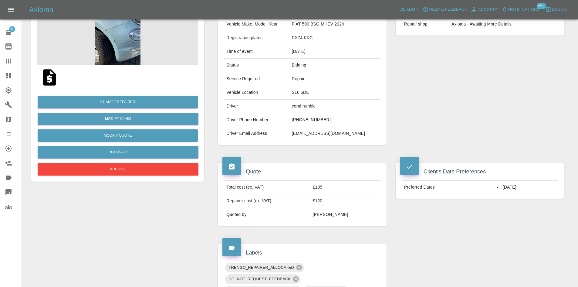
scroll to position [61, 0]
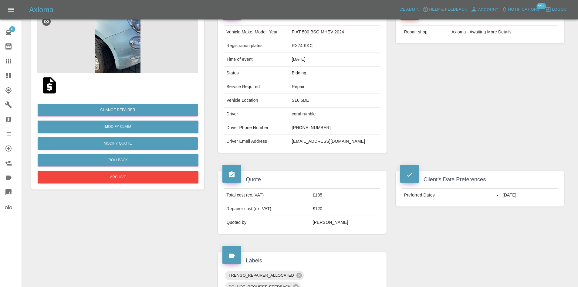
click at [129, 58] on img at bounding box center [117, 42] width 161 height 61
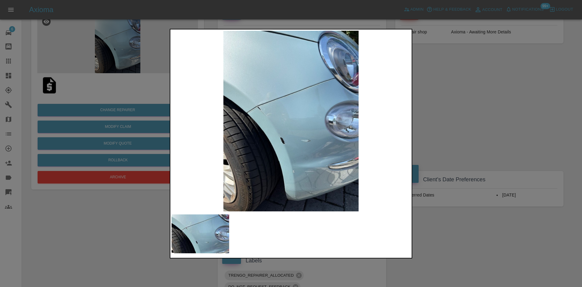
click at [227, 89] on img at bounding box center [291, 121] width 239 height 180
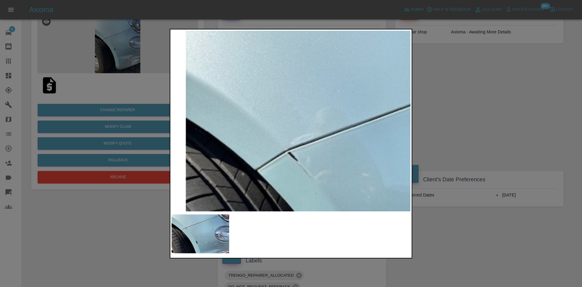
click at [257, 144] on img at bounding box center [388, 195] width 717 height 542
click at [282, 148] on img at bounding box center [388, 195] width 717 height 542
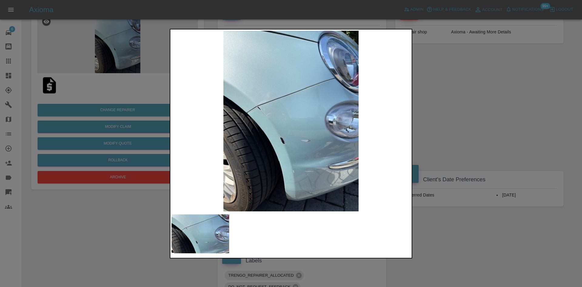
click at [428, 133] on div at bounding box center [291, 143] width 582 height 287
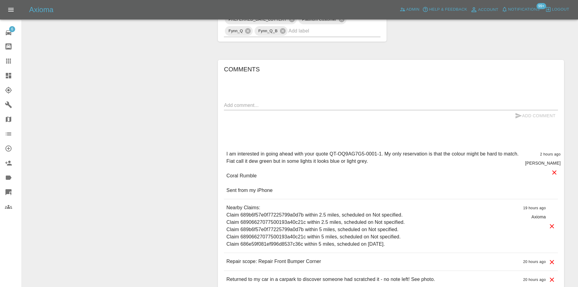
scroll to position [429, 0]
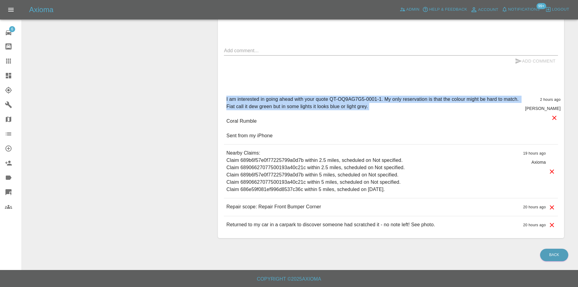
drag, startPoint x: 336, startPoint y: 106, endPoint x: 227, endPoint y: 100, distance: 109.6
click at [227, 100] on p "I am interested in going ahead with your quote QT-OQ9AG7G5-0001-1. My only rese…" at bounding box center [372, 118] width 293 height 44
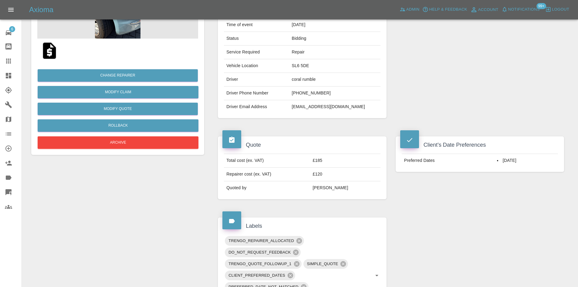
scroll to position [0, 0]
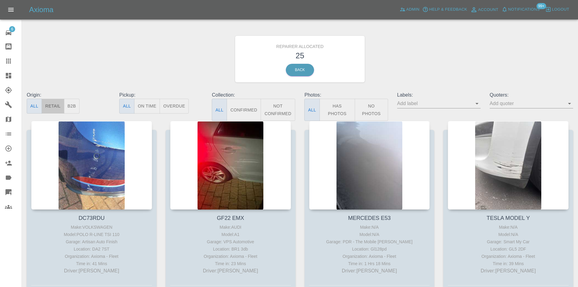
click at [58, 108] on button "Retail" at bounding box center [53, 106] width 22 height 15
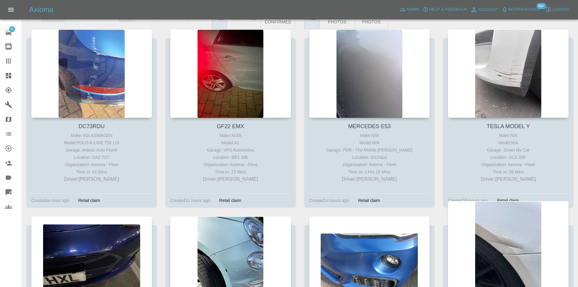
scroll to position [91, 0]
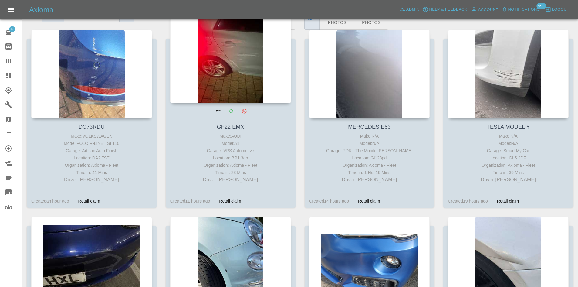
click at [243, 65] on div at bounding box center [230, 59] width 121 height 89
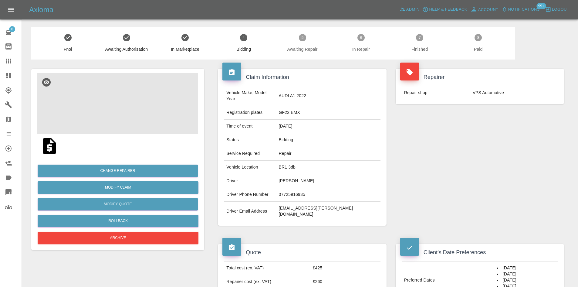
click at [132, 96] on img at bounding box center [117, 103] width 161 height 61
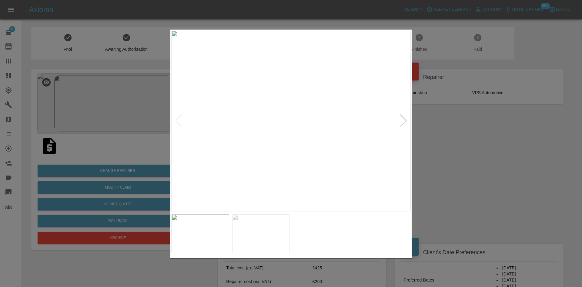
click at [408, 117] on img at bounding box center [291, 121] width 239 height 180
click at [404, 119] on div at bounding box center [403, 120] width 8 height 13
click at [404, 119] on img at bounding box center [291, 121] width 239 height 180
click at [261, 218] on img at bounding box center [261, 233] width 58 height 39
click at [268, 124] on img at bounding box center [291, 121] width 239 height 180
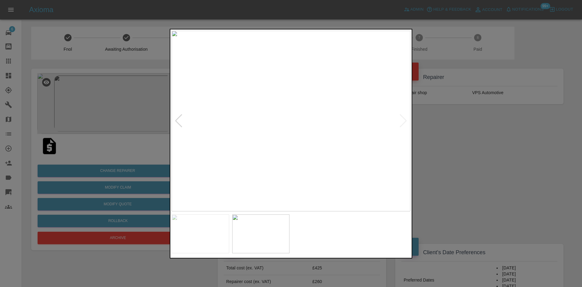
click at [268, 125] on img at bounding box center [291, 121] width 239 height 180
click at [326, 155] on img at bounding box center [427, 139] width 717 height 542
click at [465, 145] on div at bounding box center [291, 143] width 582 height 287
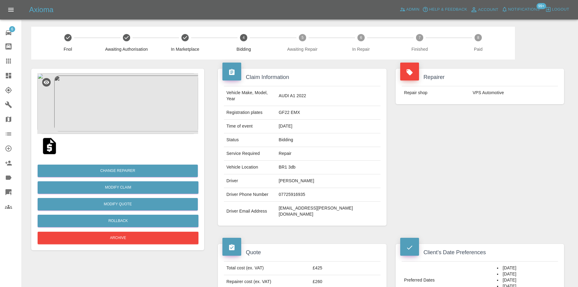
click at [116, 105] on img at bounding box center [117, 103] width 161 height 61
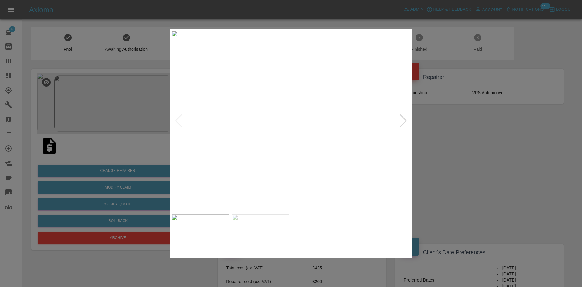
click at [291, 132] on img at bounding box center [291, 121] width 239 height 180
click at [330, 181] on img at bounding box center [373, 163] width 717 height 542
click at [400, 123] on div at bounding box center [403, 120] width 8 height 13
click at [228, 117] on img at bounding box center [291, 121] width 239 height 180
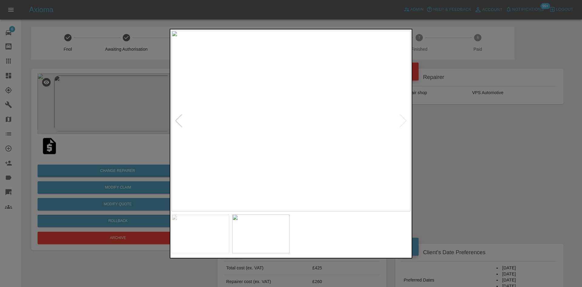
click at [228, 117] on img at bounding box center [291, 121] width 239 height 180
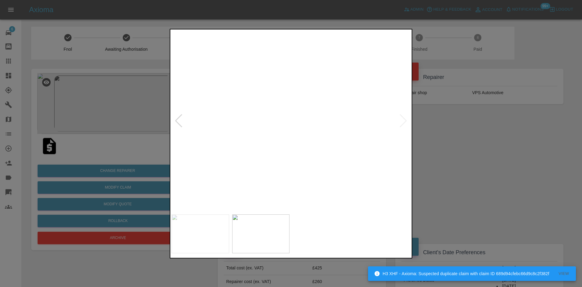
click at [243, 73] on img at bounding box center [365, 81] width 717 height 542
click at [443, 107] on div at bounding box center [291, 143] width 582 height 287
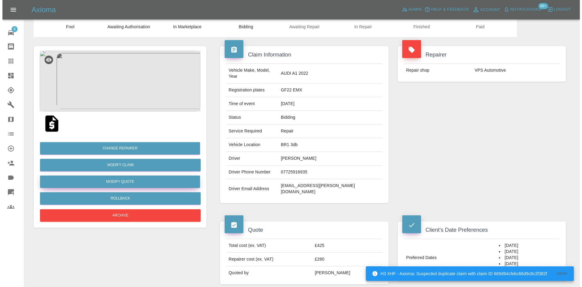
scroll to position [61, 0]
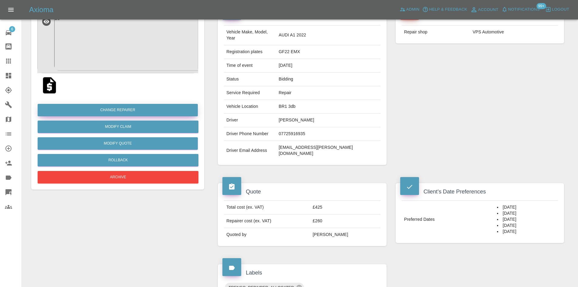
click at [149, 114] on button "Change Repairer" at bounding box center [118, 110] width 160 height 12
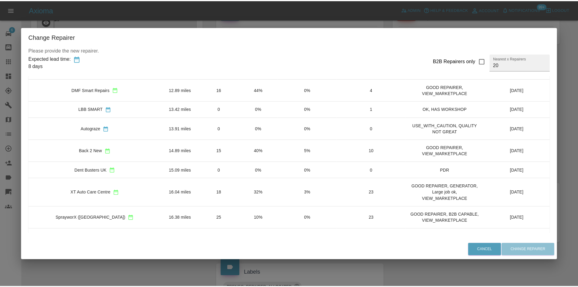
scroll to position [292, 0]
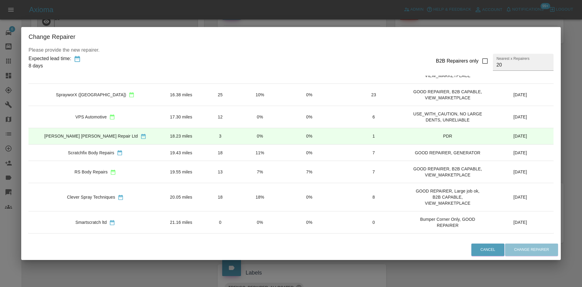
click at [568, 121] on div "Change Repairer Please provide the new repairer. Expected lead time: 8 days B2B…" at bounding box center [291, 143] width 582 height 287
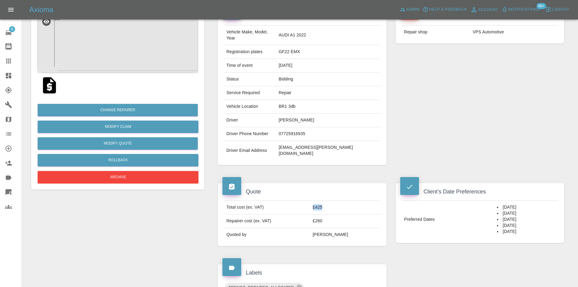
drag, startPoint x: 338, startPoint y: 193, endPoint x: 315, endPoint y: 195, distance: 23.5
click at [315, 200] on tr "Total cost (ex. VAT) £425" at bounding box center [302, 207] width 156 height 14
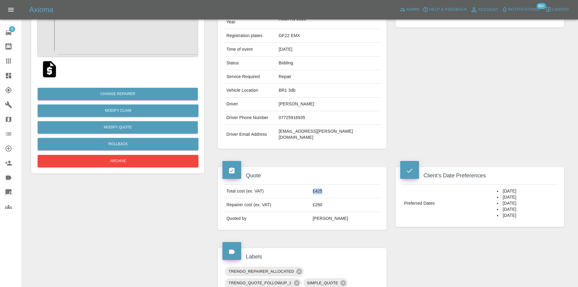
scroll to position [30, 0]
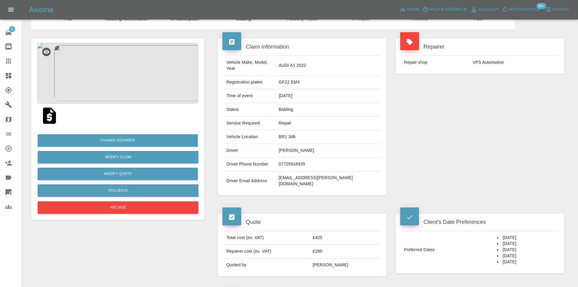
click at [348, 218] on h4 "Quote" at bounding box center [301, 222] width 159 height 8
drag, startPoint x: 346, startPoint y: 223, endPoint x: 296, endPoint y: 225, distance: 49.5
click at [296, 231] on tr "Total cost (ex. VAT) £425" at bounding box center [302, 238] width 156 height 14
click at [124, 61] on img at bounding box center [117, 73] width 161 height 61
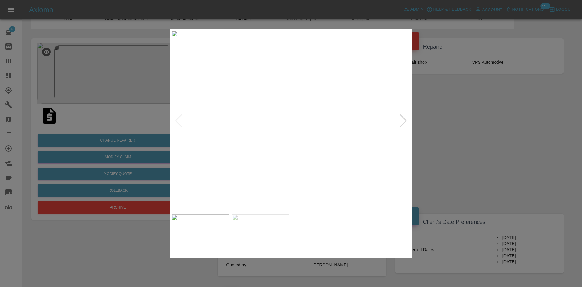
click at [442, 123] on div at bounding box center [291, 143] width 582 height 287
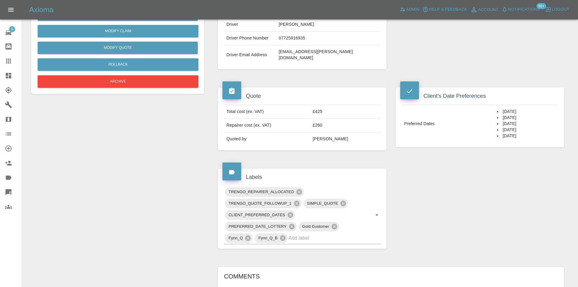
scroll to position [243, 0]
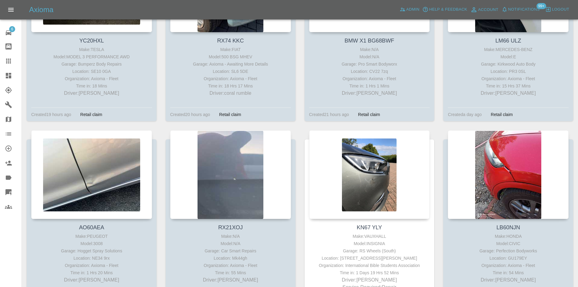
scroll to position [546, 0]
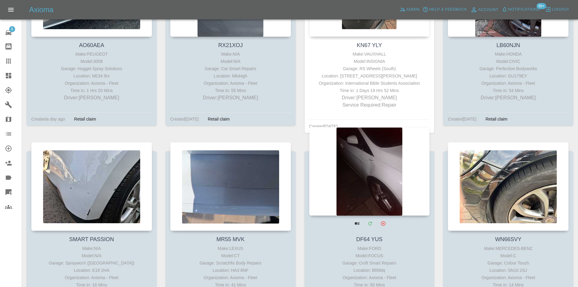
click at [377, 167] on div at bounding box center [369, 171] width 121 height 89
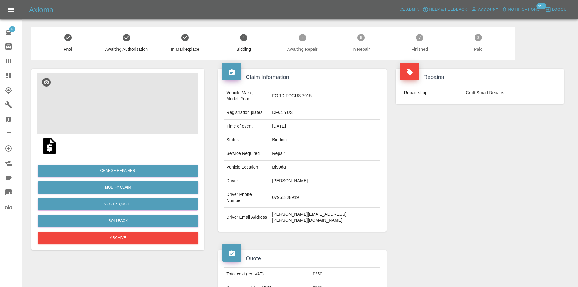
click at [116, 115] on img at bounding box center [117, 103] width 161 height 61
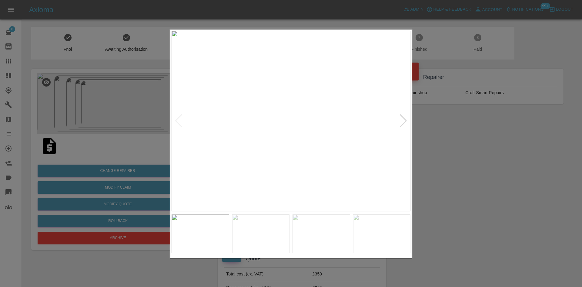
click at [404, 119] on div at bounding box center [403, 120] width 8 height 13
click at [260, 96] on img at bounding box center [291, 121] width 239 height 180
click at [258, 65] on img at bounding box center [316, 140] width 717 height 542
click at [561, 138] on div at bounding box center [291, 143] width 582 height 287
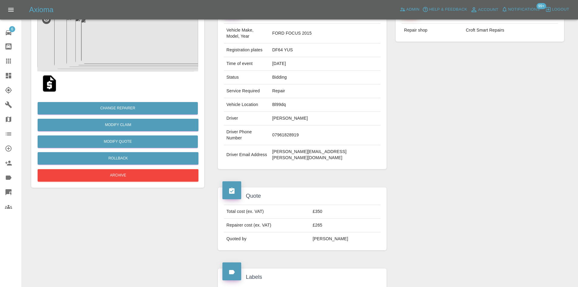
scroll to position [152, 0]
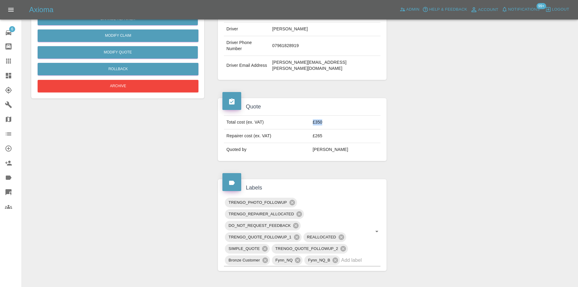
drag, startPoint x: 348, startPoint y: 106, endPoint x: 305, endPoint y: 109, distance: 43.5
click at [305, 116] on tr "Total cost (ex. VAT) £350" at bounding box center [302, 123] width 156 height 14
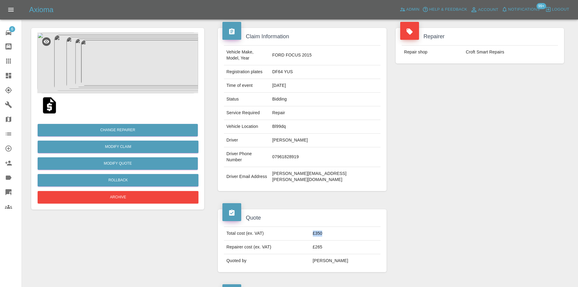
scroll to position [30, 0]
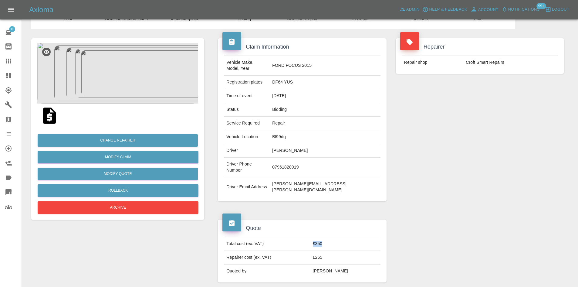
click at [139, 87] on img at bounding box center [117, 73] width 161 height 61
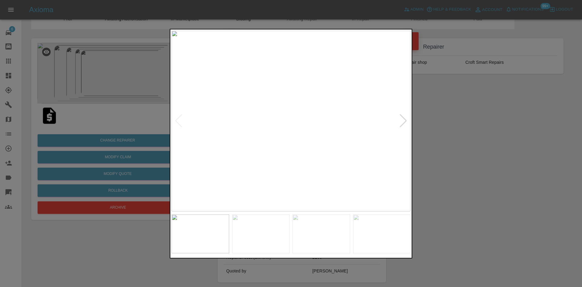
click at [404, 118] on div at bounding box center [403, 120] width 8 height 13
click at [283, 99] on img at bounding box center [291, 121] width 239 height 180
click at [490, 144] on div at bounding box center [291, 143] width 582 height 287
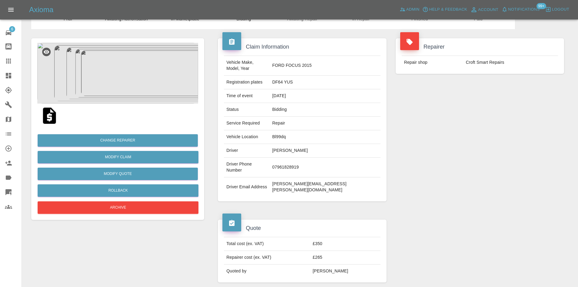
click at [0, 83] on link "Explorer" at bounding box center [11, 90] width 22 height 15
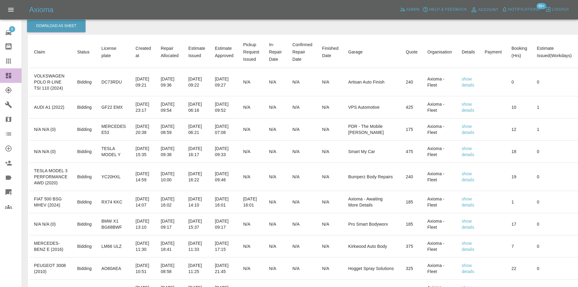
click at [2, 78] on link "Dashboard" at bounding box center [11, 75] width 22 height 15
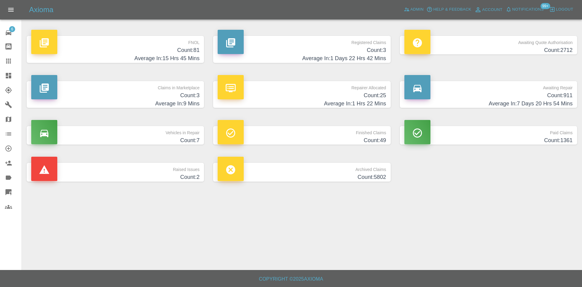
click at [531, 91] on h4 "Count: 911" at bounding box center [488, 95] width 168 height 8
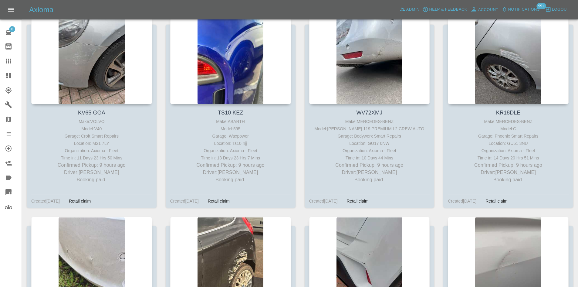
scroll to position [2712, 0]
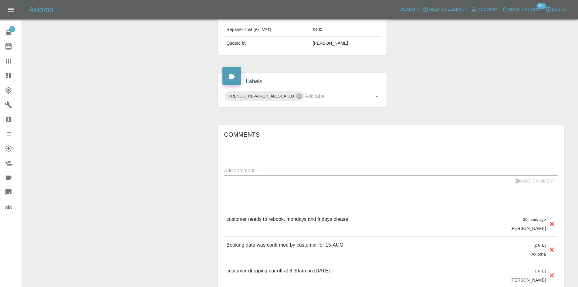
scroll to position [182, 0]
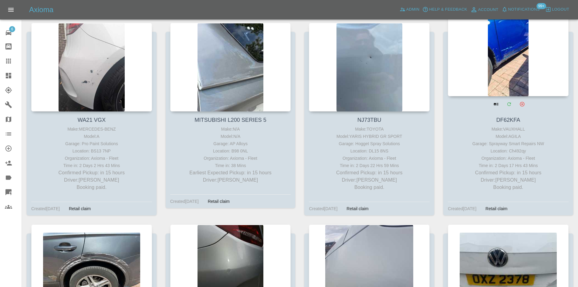
scroll to position [2712, 0]
drag, startPoint x: 490, startPoint y: 144, endPoint x: 544, endPoint y: 143, distance: 54.0
click at [544, 143] on div "Garage: Sprayway Smart Repairs NW" at bounding box center [508, 143] width 118 height 7
copy div "Sprayway Smart Repairs NW"
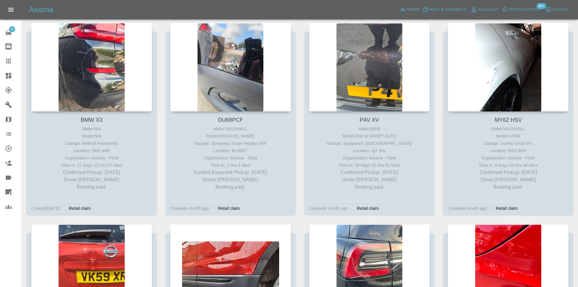
scroll to position [0, 0]
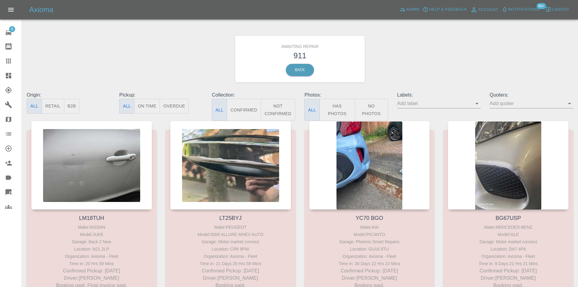
click at [291, 106] on button "Not Confirmed" at bounding box center [277, 110] width 35 height 22
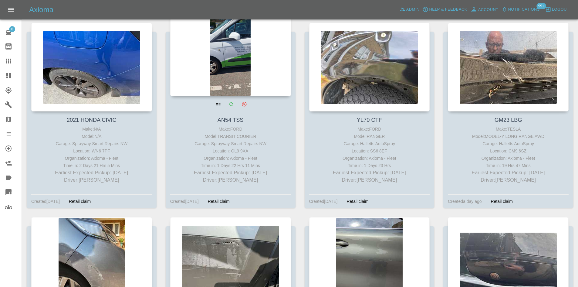
scroll to position [528, 0]
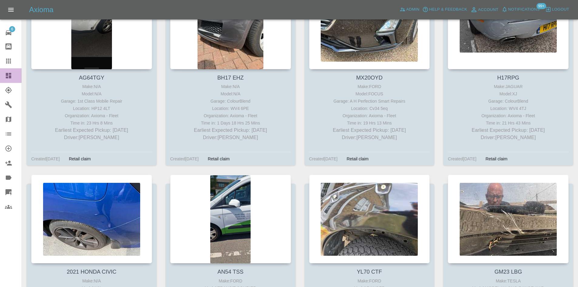
click at [5, 72] on link "Dashboard" at bounding box center [11, 75] width 22 height 15
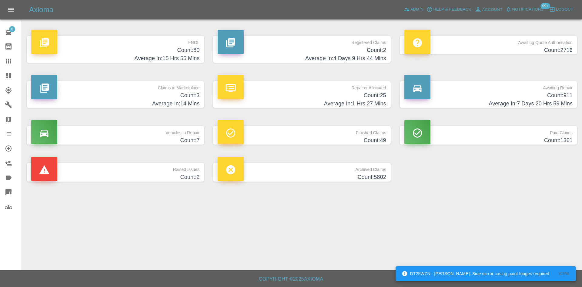
click at [473, 86] on p "Awaiting Repair" at bounding box center [488, 86] width 168 height 10
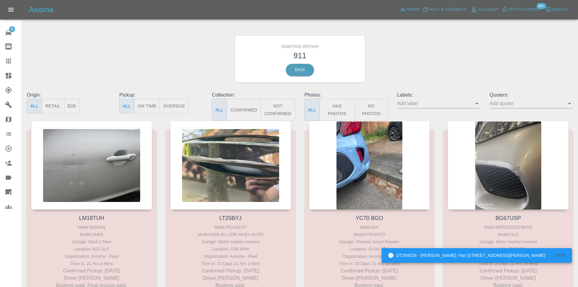
click at [286, 109] on button "Not Confirmed" at bounding box center [277, 110] width 35 height 22
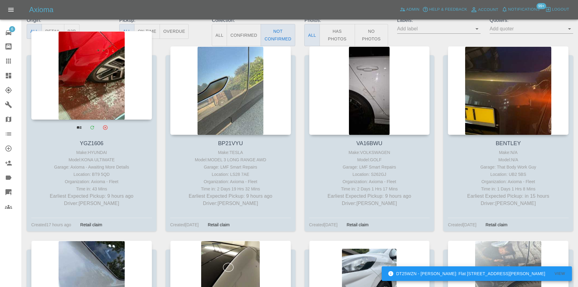
scroll to position [61, 0]
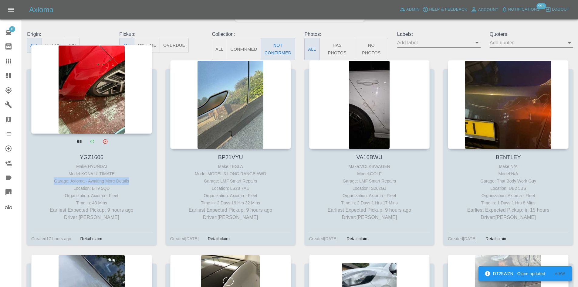
drag, startPoint x: 133, startPoint y: 179, endPoint x: 56, endPoint y: 181, distance: 77.4
click at [56, 181] on div "Garage: Axioma - Awaiting More Details" at bounding box center [92, 180] width 118 height 7
click at [137, 207] on p "Earliest Expected Pickup: 9 hours ago" at bounding box center [92, 209] width 118 height 7
drag, startPoint x: 139, startPoint y: 208, endPoint x: 42, endPoint y: 210, distance: 97.3
click at [42, 210] on p "Earliest Expected Pickup: 9 hours ago" at bounding box center [92, 209] width 118 height 7
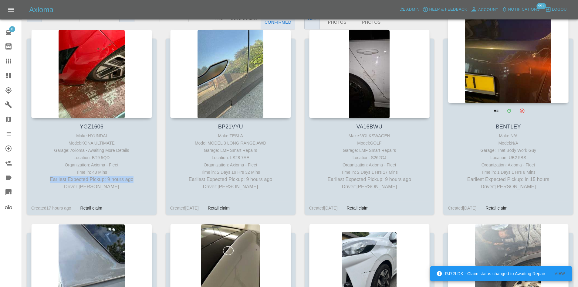
scroll to position [91, 0]
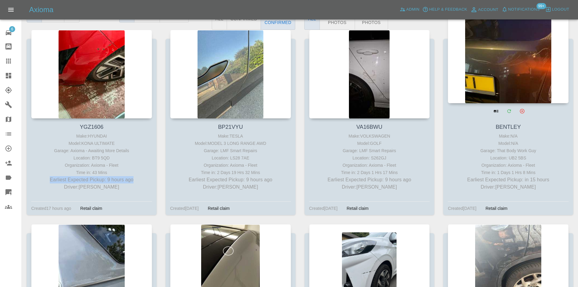
click at [493, 77] on div at bounding box center [508, 59] width 121 height 89
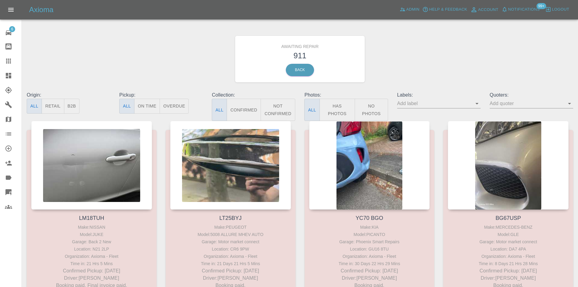
click at [283, 112] on button "Not Confirmed" at bounding box center [277, 110] width 35 height 22
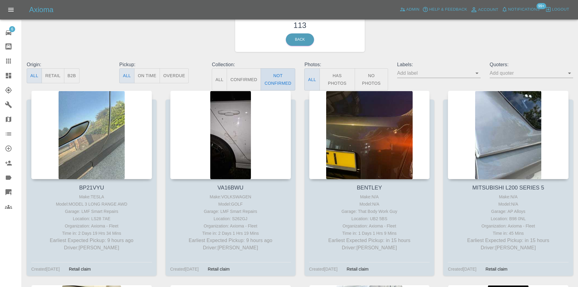
scroll to position [212, 0]
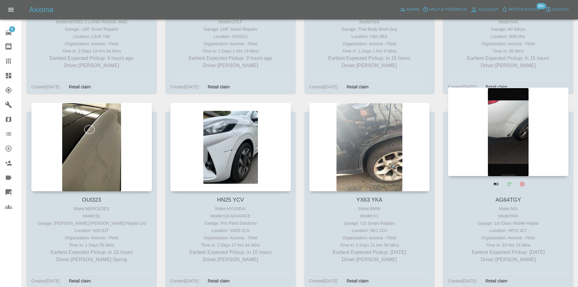
drag, startPoint x: 550, startPoint y: 225, endPoint x: 468, endPoint y: 228, distance: 82.5
click at [468, 228] on div "Make: N/A Model: N/A Garage: 1st Class Mobile Repair Location: HP12 4LT Organiz…" at bounding box center [508, 234] width 118 height 58
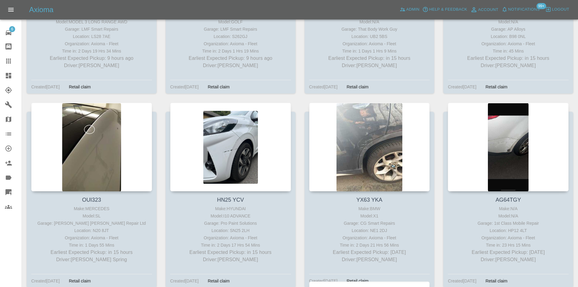
scroll to position [424, 0]
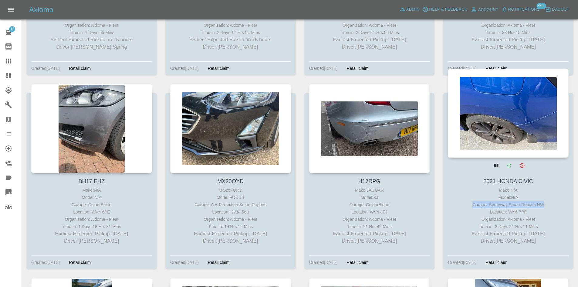
drag, startPoint x: 545, startPoint y: 202, endPoint x: 460, endPoint y: 202, distance: 84.6
click at [460, 202] on div "Garage: Sprayway Smart Repairs NW" at bounding box center [508, 204] width 118 height 7
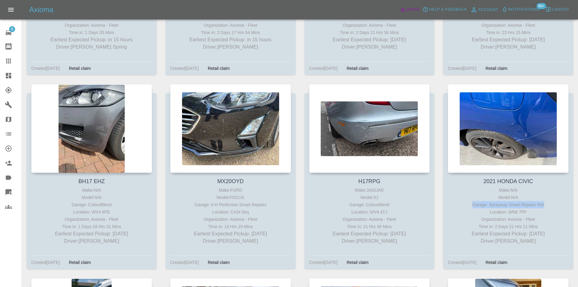
click at [399, 6] on icon at bounding box center [402, 9] width 6 height 6
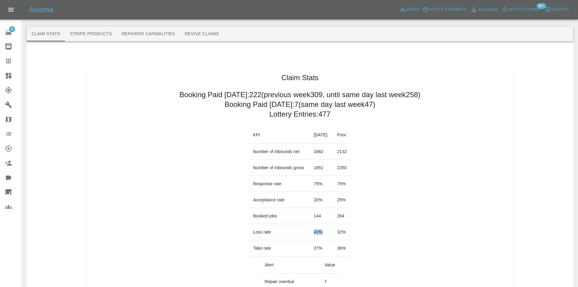
drag, startPoint x: 320, startPoint y: 233, endPoint x: 297, endPoint y: 234, distance: 23.7
click at [297, 234] on tr "Loss rate 43 % 32 %" at bounding box center [299, 232] width 103 height 16
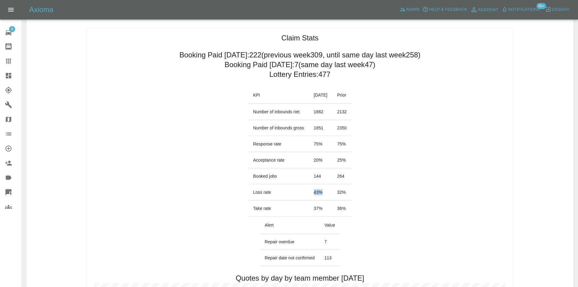
scroll to position [91, 0]
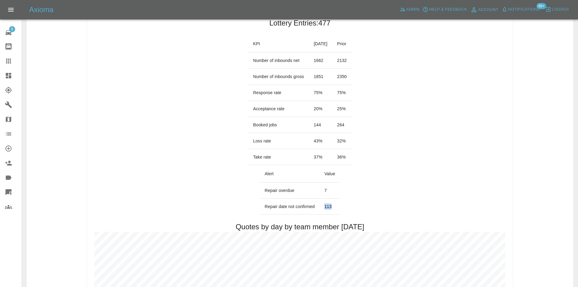
drag, startPoint x: 334, startPoint y: 209, endPoint x: 323, endPoint y: 203, distance: 13.0
click at [323, 203] on td "113" at bounding box center [329, 206] width 21 height 16
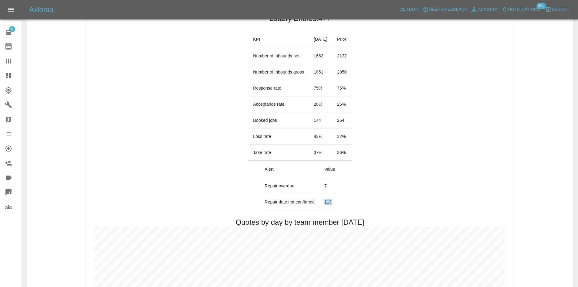
scroll to position [30, 0]
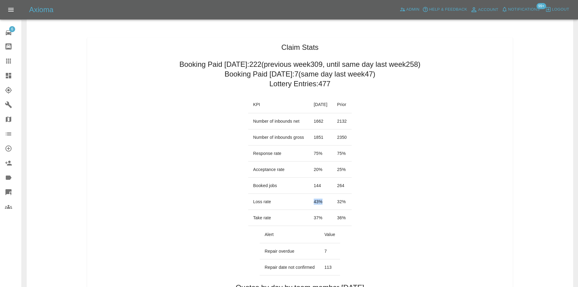
drag, startPoint x: 318, startPoint y: 206, endPoint x: 302, endPoint y: 204, distance: 15.5
click at [309, 204] on td "43 %" at bounding box center [320, 201] width 23 height 16
click at [343, 200] on td "32 %" at bounding box center [341, 201] width 19 height 16
click at [309, 202] on td "43 %" at bounding box center [320, 201] width 23 height 16
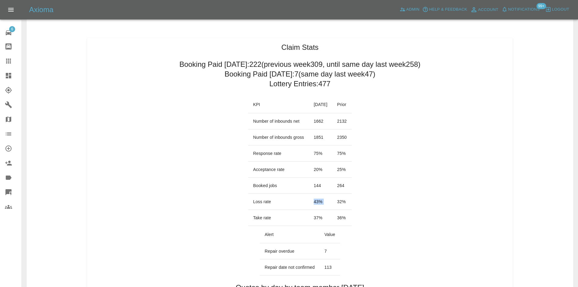
click at [309, 202] on td "43 %" at bounding box center [320, 201] width 23 height 16
click at [311, 202] on td "43 %" at bounding box center [320, 201] width 23 height 16
click at [309, 202] on td "43 %" at bounding box center [320, 201] width 23 height 16
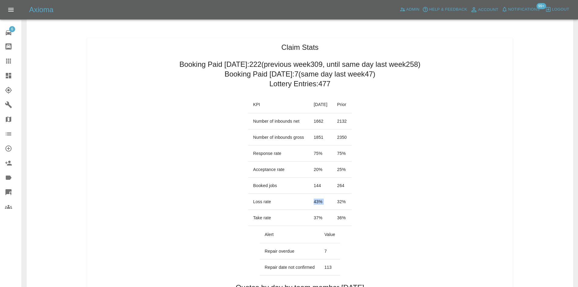
click at [309, 202] on td "43 %" at bounding box center [320, 201] width 23 height 16
click at [311, 185] on td "144" at bounding box center [320, 185] width 23 height 16
drag, startPoint x: 316, startPoint y: 201, endPoint x: 287, endPoint y: 203, distance: 29.1
click at [287, 203] on tr "Loss rate 43 % 32 %" at bounding box center [299, 201] width 103 height 16
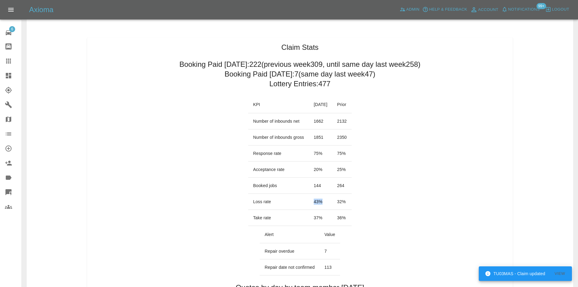
click at [309, 200] on td "43 %" at bounding box center [320, 201] width 23 height 16
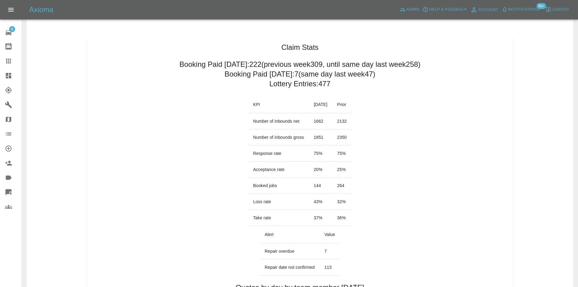
click at [315, 193] on td "43 %" at bounding box center [320, 201] width 23 height 16
drag, startPoint x: 315, startPoint y: 203, endPoint x: 273, endPoint y: 205, distance: 42.5
click at [273, 205] on tr "Loss rate 43 % 32 %" at bounding box center [299, 201] width 103 height 16
click at [293, 65] on h2 "Booking Paid since Saturday: 222 (previous week 309 , until same day last week …" at bounding box center [299, 64] width 241 height 10
drag, startPoint x: 290, startPoint y: 70, endPoint x: 378, endPoint y: 80, distance: 89.1
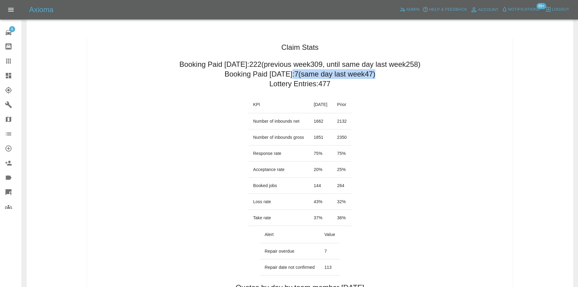
click at [283, 207] on td "Loss rate" at bounding box center [278, 201] width 61 height 16
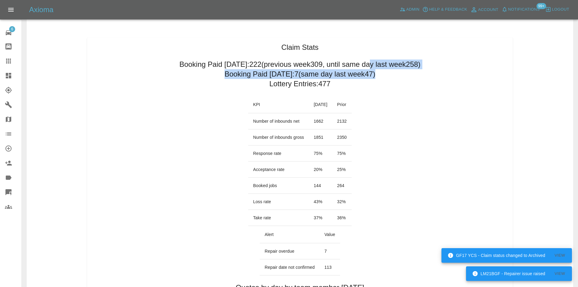
drag, startPoint x: 382, startPoint y: 72, endPoint x: 387, endPoint y: 82, distance: 10.3
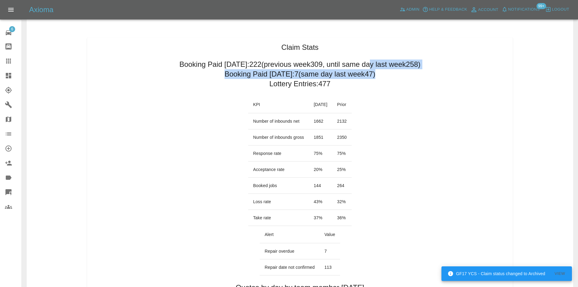
click at [357, 77] on h2 "Booking Paid today: 7 (same day last week 47 )" at bounding box center [299, 74] width 151 height 10
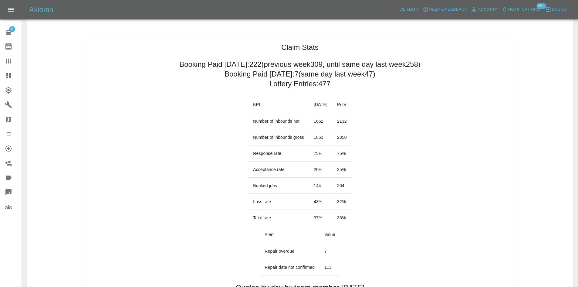
click at [288, 69] on h2 "Booking Paid since Saturday: 222 (previous week 309 , until same day last week …" at bounding box center [299, 64] width 241 height 10
click at [293, 69] on h2 "Booking Paid today: 7 (same day last week 47 )" at bounding box center [299, 74] width 151 height 10
click at [9, 77] on icon at bounding box center [8, 75] width 5 height 5
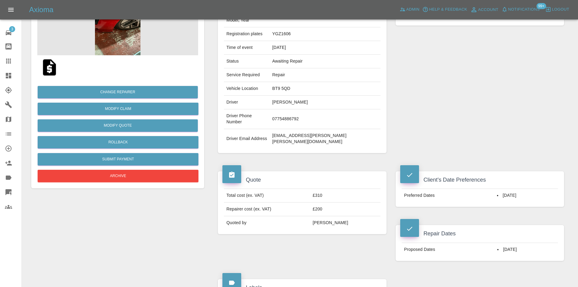
scroll to position [14, 0]
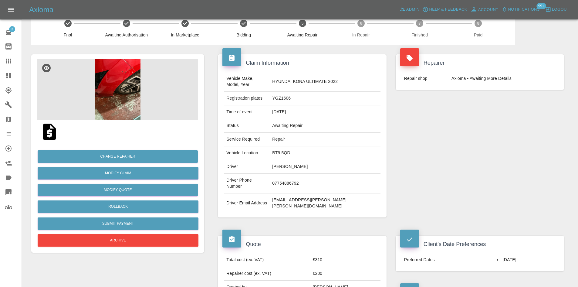
click at [147, 107] on img at bounding box center [117, 89] width 161 height 61
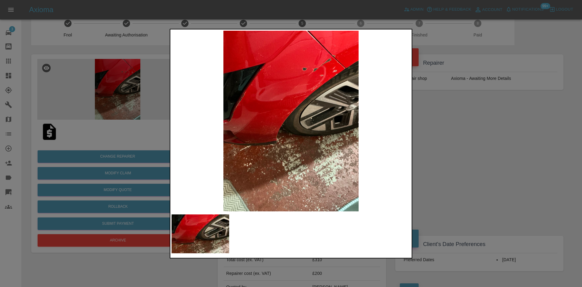
click at [430, 106] on div at bounding box center [291, 143] width 582 height 287
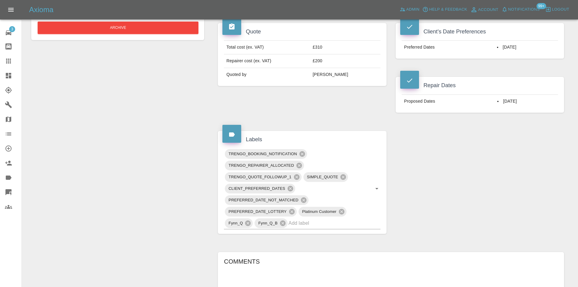
scroll to position [75, 0]
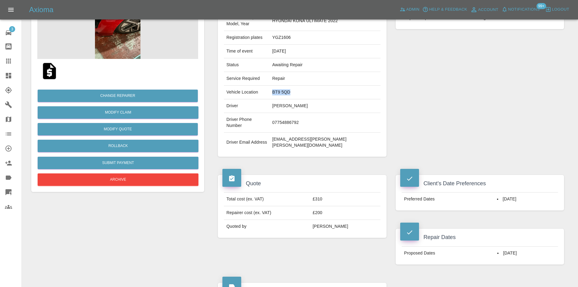
drag, startPoint x: 317, startPoint y: 89, endPoint x: 294, endPoint y: 90, distance: 22.4
click at [294, 90] on td "BT9 5QD" at bounding box center [325, 93] width 110 height 14
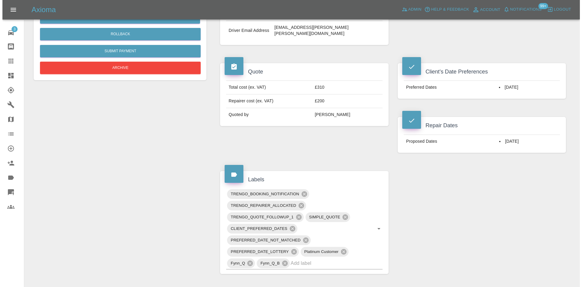
scroll to position [105, 0]
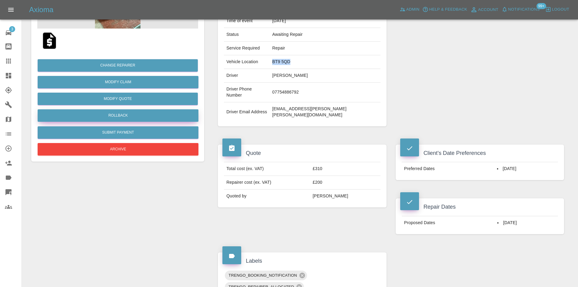
click at [129, 116] on button "Rollback" at bounding box center [118, 115] width 161 height 12
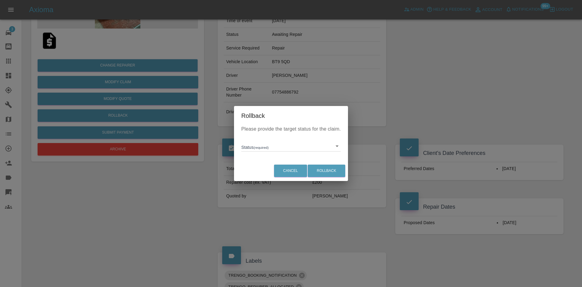
click at [241, 141] on div "Please provide the target status for the claim. Status (required) ​" at bounding box center [291, 142] width 114 height 35
click at [259, 145] on body "Axioma Admin Help & Feedback Account Notifications 99+ Logout 3 Repair home Bod…" at bounding box center [291, 221] width 582 height 652
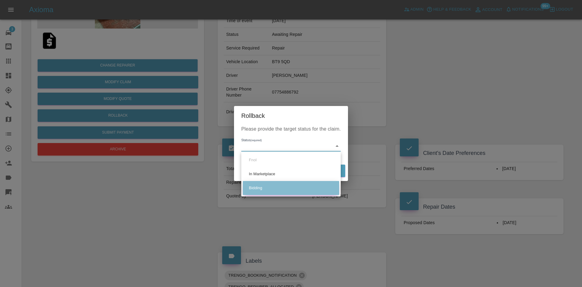
click at [256, 184] on li "Bidding" at bounding box center [291, 188] width 96 height 14
type input "bidding"
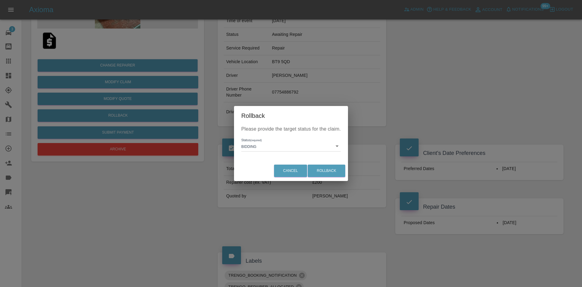
click at [331, 164] on div "Cancel Rollback" at bounding box center [291, 170] width 114 height 20
click at [329, 174] on button "Rollback" at bounding box center [327, 170] width 38 height 12
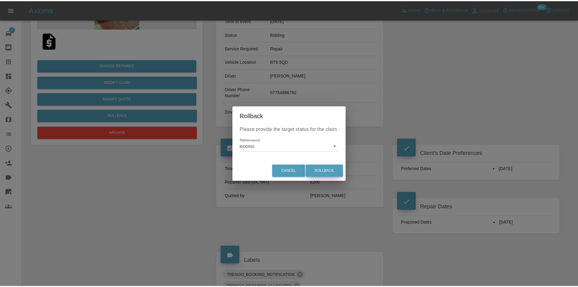
scroll to position [0, 0]
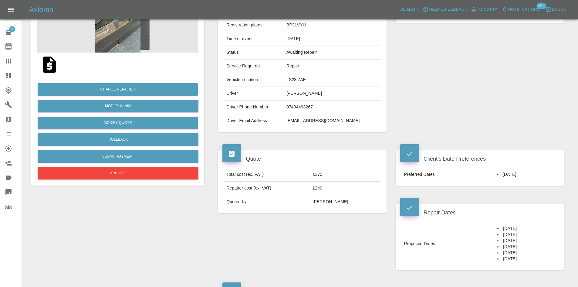
scroll to position [182, 0]
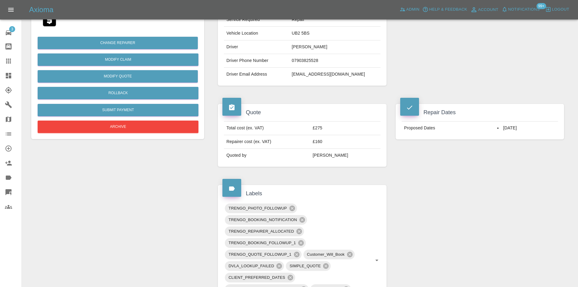
scroll to position [30, 0]
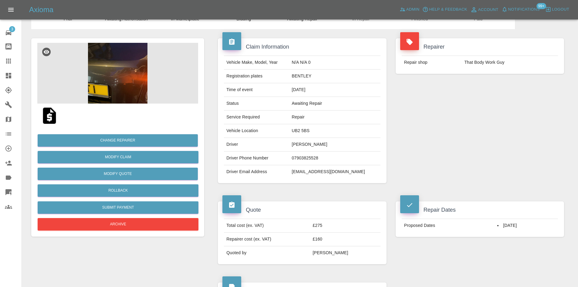
click at [309, 146] on td "[PERSON_NAME]" at bounding box center [334, 145] width 91 height 14
click at [89, 77] on img at bounding box center [117, 73] width 161 height 61
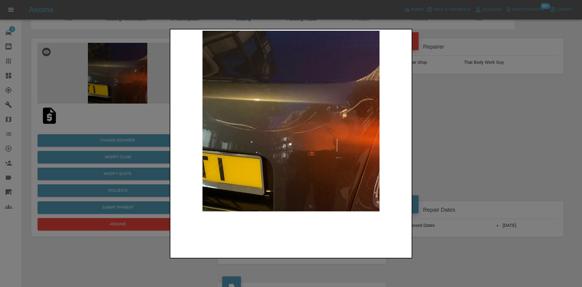
click at [209, 225] on img at bounding box center [201, 233] width 58 height 39
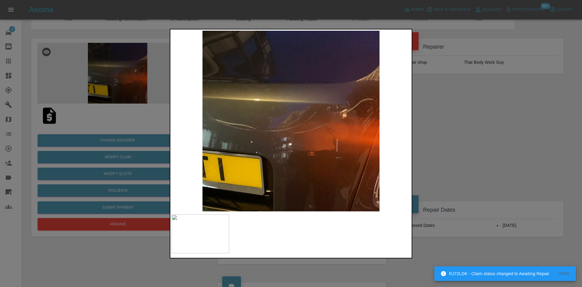
click at [471, 114] on div at bounding box center [291, 143] width 582 height 287
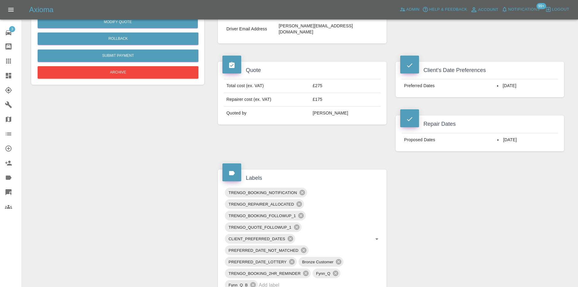
scroll to position [364, 0]
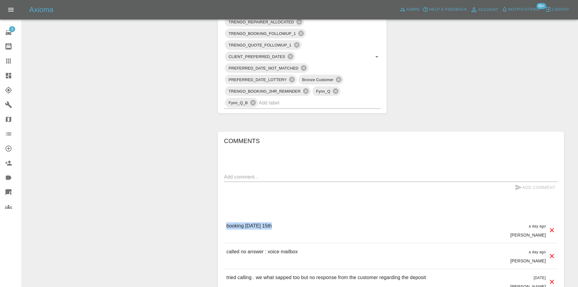
drag, startPoint x: 278, startPoint y: 217, endPoint x: 225, endPoint y: 216, distance: 53.4
click at [225, 217] on div "booking [DATE] 15th a day ago [PERSON_NAME]" at bounding box center [391, 229] width 334 height 25
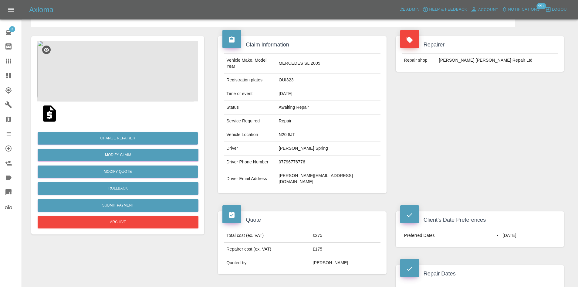
scroll to position [30, 0]
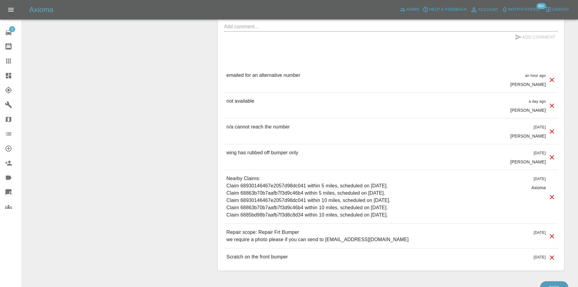
scroll to position [455, 0]
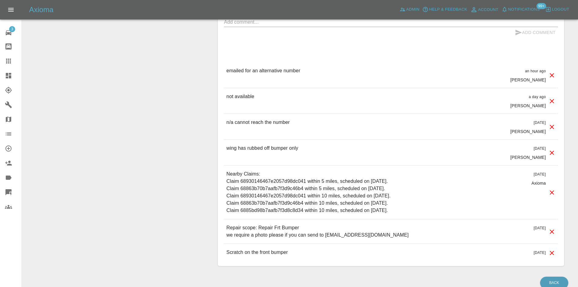
drag, startPoint x: 314, startPoint y: 146, endPoint x: 211, endPoint y: 153, distance: 103.6
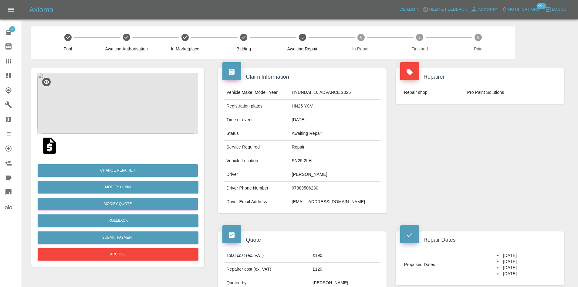
scroll to position [0, 0]
click at [127, 117] on img at bounding box center [117, 103] width 161 height 61
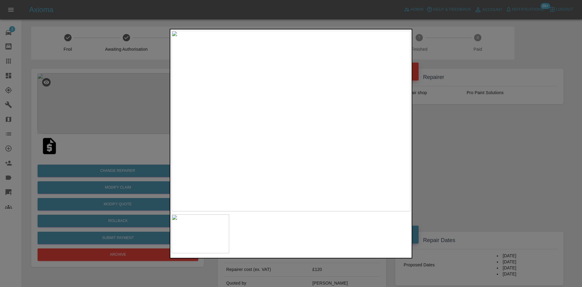
click at [441, 156] on div at bounding box center [291, 143] width 582 height 287
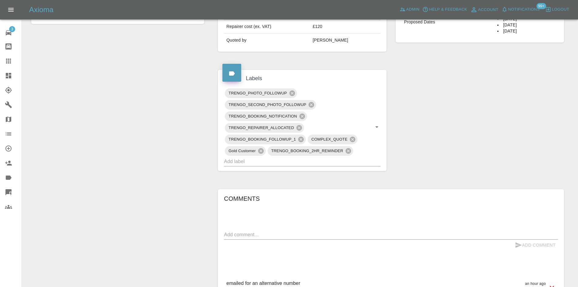
scroll to position [424, 0]
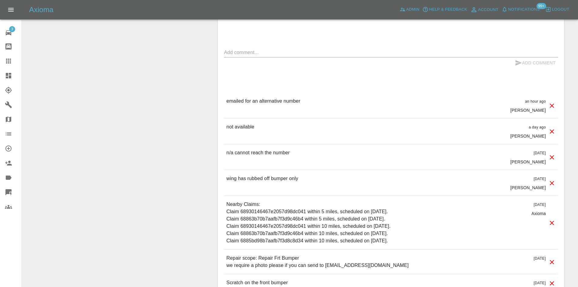
drag, startPoint x: 233, startPoint y: 181, endPoint x: 546, endPoint y: 191, distance: 313.0
click at [546, 191] on div "wing has rubbed off bumper only [DATE] [PERSON_NAME]" at bounding box center [391, 182] width 334 height 25
click at [375, 179] on div "wing has rubbed off bumper only [DATE] [PERSON_NAME]" at bounding box center [391, 182] width 334 height 25
drag, startPoint x: 226, startPoint y: 179, endPoint x: 445, endPoint y: 186, distance: 218.7
click at [445, 186] on div "wing has rubbed off bumper only [DATE] [PERSON_NAME]" at bounding box center [391, 182] width 334 height 25
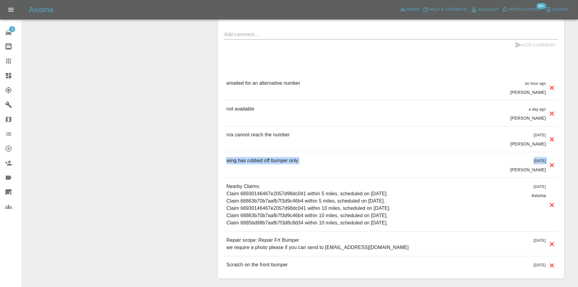
scroll to position [361, 0]
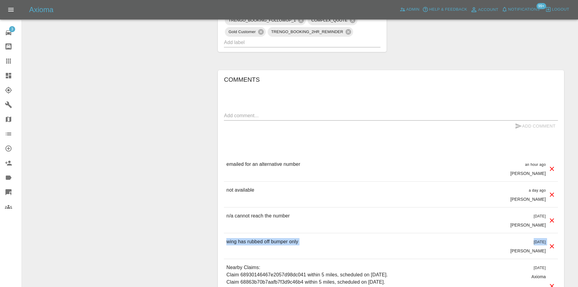
drag, startPoint x: 297, startPoint y: 210, endPoint x: 219, endPoint y: 156, distance: 95.0
click at [219, 156] on div "Comments x Add Comment emailed for an alternative number an hour ago [PERSON_NA…" at bounding box center [391, 214] width 346 height 289
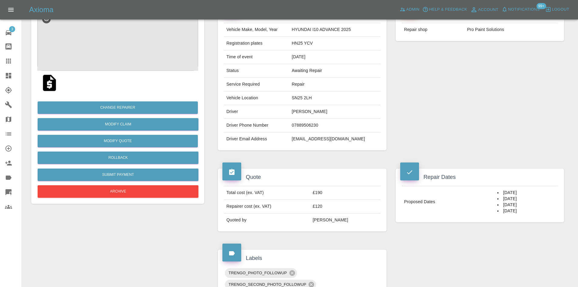
scroll to position [0, 0]
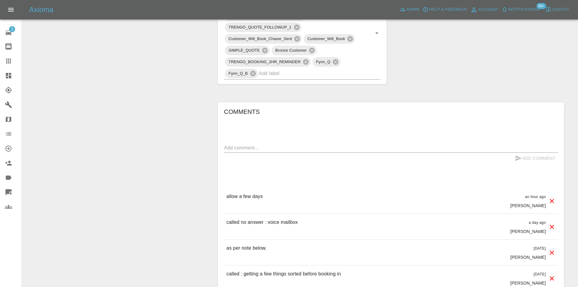
scroll to position [243, 0]
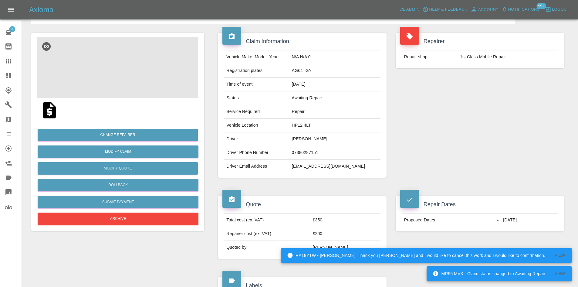
scroll to position [30, 0]
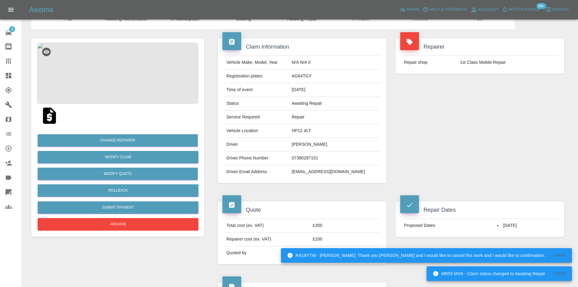
drag, startPoint x: 527, startPoint y: 225, endPoint x: 472, endPoint y: 230, distance: 55.4
click at [472, 230] on tr "Proposed Dates [DATE]" at bounding box center [479, 225] width 156 height 13
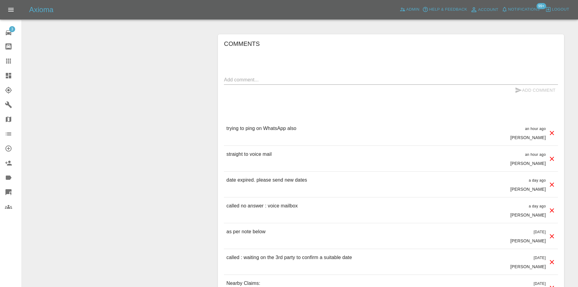
scroll to position [394, 0]
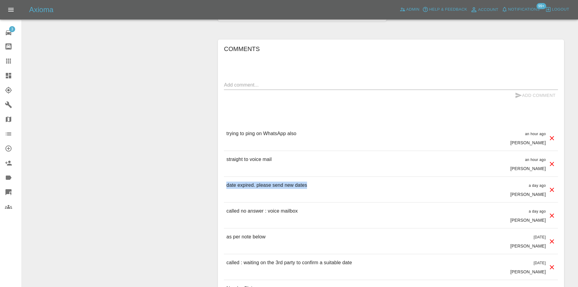
drag, startPoint x: 223, startPoint y: 184, endPoint x: 378, endPoint y: 192, distance: 155.8
click at [378, 192] on div "Comments x Add Comment trying to ping on WhatsApp also an hour ago [PERSON_NAME…" at bounding box center [391, 192] width 346 height 306
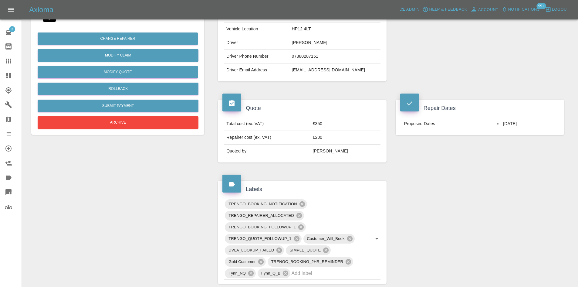
scroll to position [61, 0]
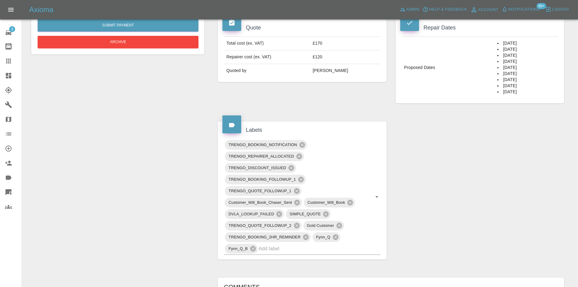
scroll to position [403, 0]
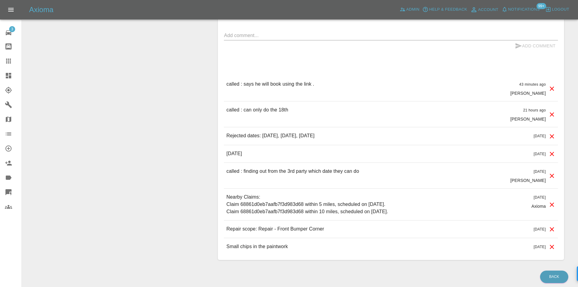
scroll to position [501, 0]
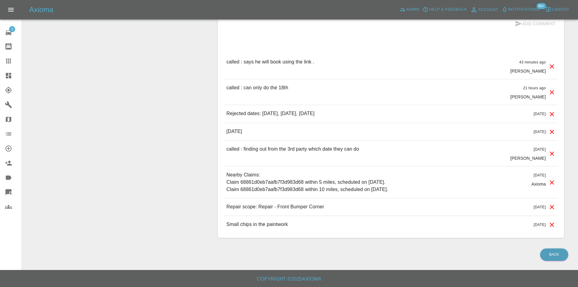
drag, startPoint x: 374, startPoint y: 151, endPoint x: 258, endPoint y: 147, distance: 116.5
click at [259, 152] on div "called : finding out from the 3rd party which date they can do [DATE] [PERSON_N…" at bounding box center [391, 152] width 334 height 25
drag, startPoint x: 259, startPoint y: 131, endPoint x: 212, endPoint y: 132, distance: 46.7
drag, startPoint x: 368, startPoint y: 117, endPoint x: 262, endPoint y: 114, distance: 106.8
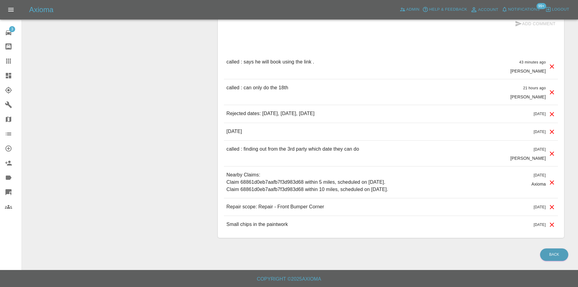
click at [262, 114] on div "Rejected dates: [DATE], [DATE], [DATE]" at bounding box center [270, 114] width 88 height 8
click at [264, 88] on p "called : can only do the 18th" at bounding box center [257, 87] width 62 height 7
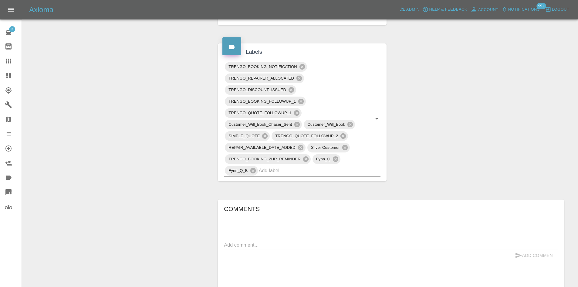
scroll to position [258, 0]
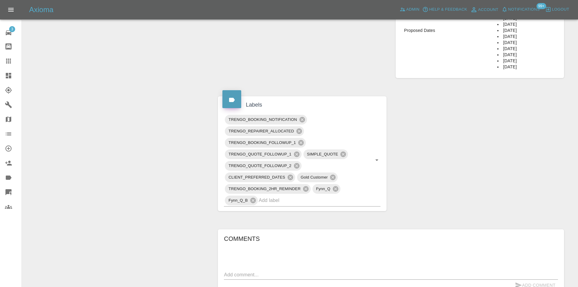
scroll to position [209, 0]
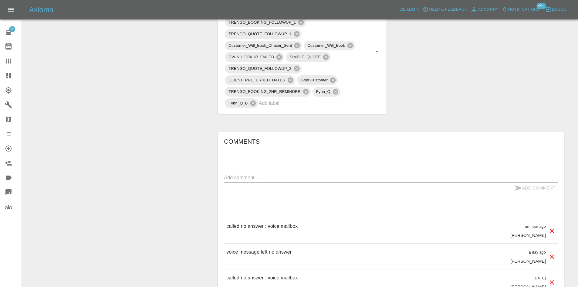
scroll to position [455, 0]
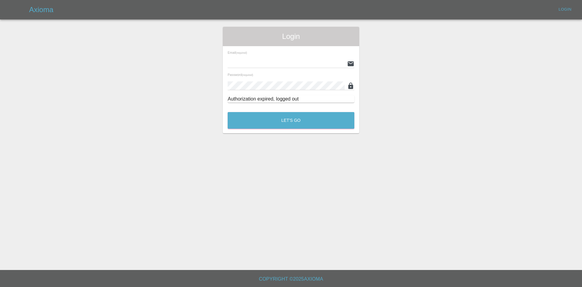
type input "[PERSON_NAME][EMAIL_ADDRESS][PERSON_NAME][DOMAIN_NAME]"
drag, startPoint x: 283, startPoint y: 139, endPoint x: 283, endPoint y: 129, distance: 9.4
click at [283, 138] on main "Login Email (required) [PERSON_NAME][EMAIL_ADDRESS][PERSON_NAME][DOMAIN_NAME] P…" at bounding box center [291, 135] width 582 height 270
click at [282, 124] on button "Let's Go" at bounding box center [291, 120] width 127 height 17
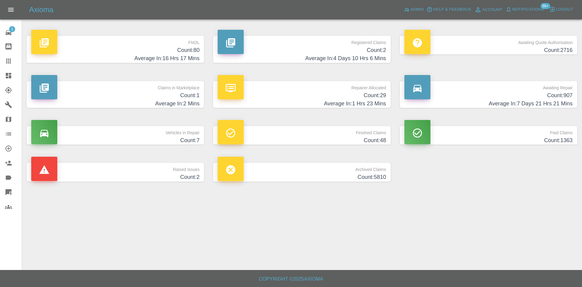
click at [307, 104] on h4 "Average In: 1 Hrs 23 Mins" at bounding box center [302, 103] width 168 height 8
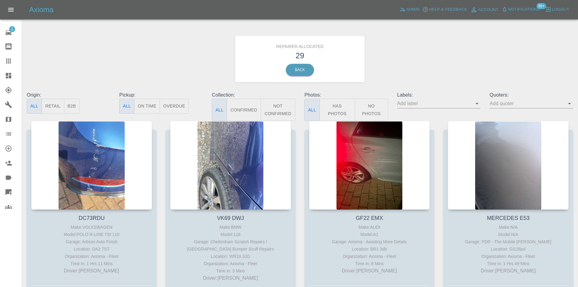
click at [2, 72] on link "Dashboard" at bounding box center [11, 75] width 22 height 15
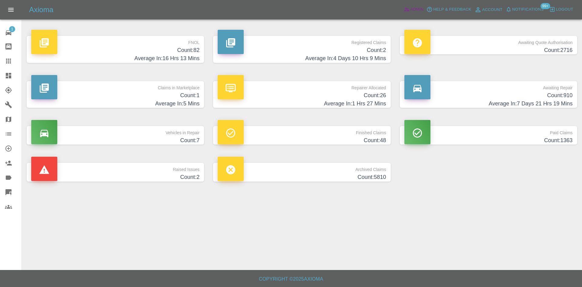
click at [419, 9] on span "Admin" at bounding box center [417, 9] width 13 height 7
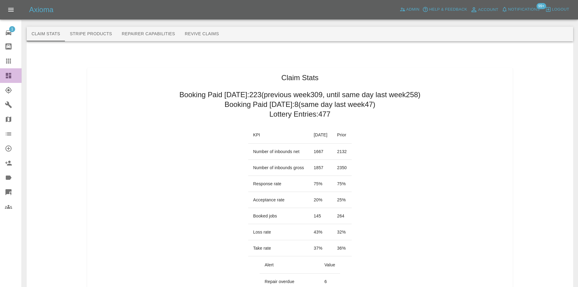
click at [0, 70] on link "Dashboard" at bounding box center [11, 75] width 22 height 15
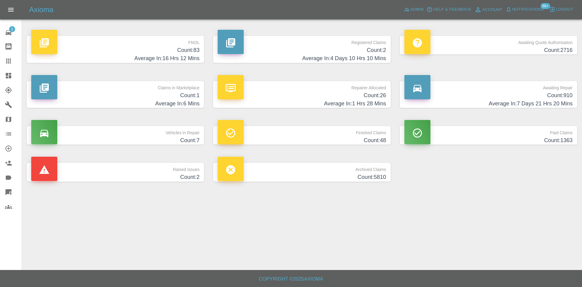
click at [163, 60] on h4 "Average In: 16 Hrs 12 Mins" at bounding box center [115, 58] width 168 height 8
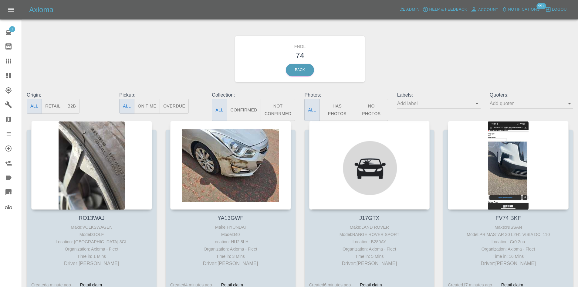
click at [379, 108] on button "No Photos" at bounding box center [370, 110] width 33 height 22
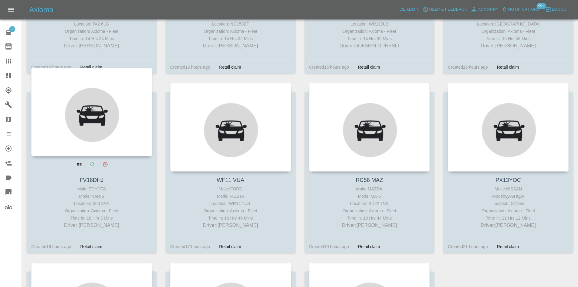
scroll to position [752, 0]
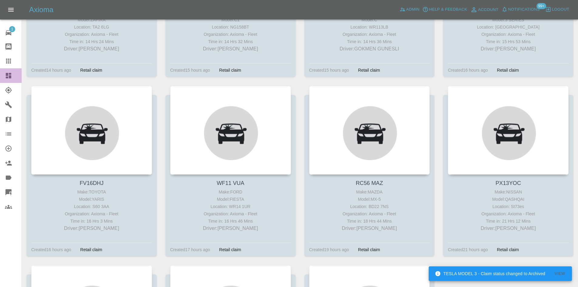
click at [12, 76] on div at bounding box center [13, 75] width 17 height 7
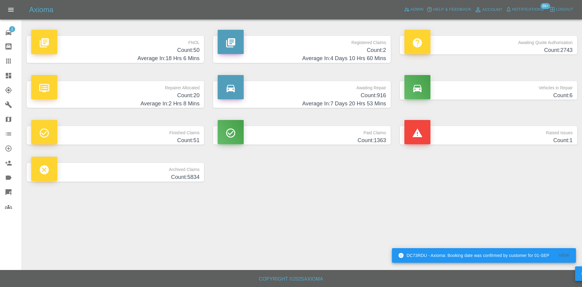
click at [330, 42] on p "Registered Claims" at bounding box center [302, 41] width 168 height 10
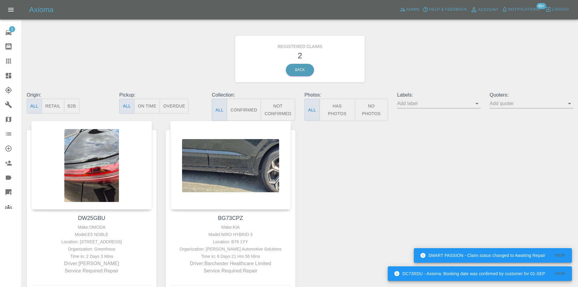
click at [0, 79] on link "Dashboard" at bounding box center [11, 75] width 22 height 15
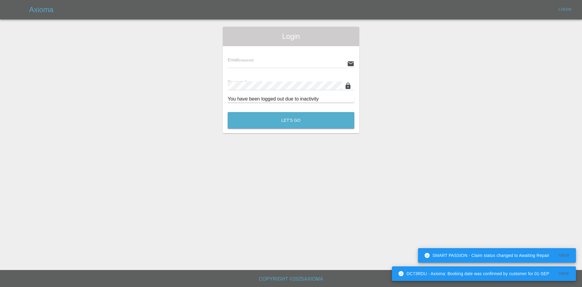
type input "[PERSON_NAME][EMAIL_ADDRESS][PERSON_NAME][DOMAIN_NAME]"
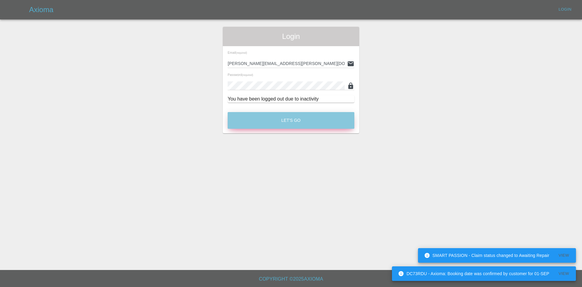
click at [281, 117] on button "Let's Go" at bounding box center [291, 120] width 127 height 17
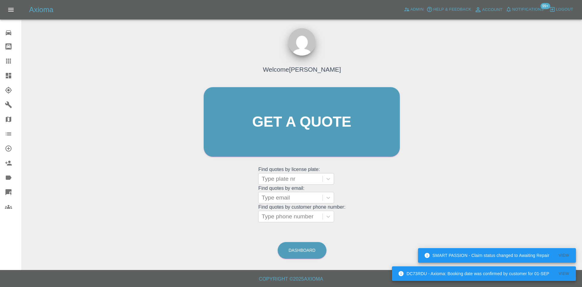
click at [4, 71] on link "Dashboard" at bounding box center [11, 75] width 22 height 15
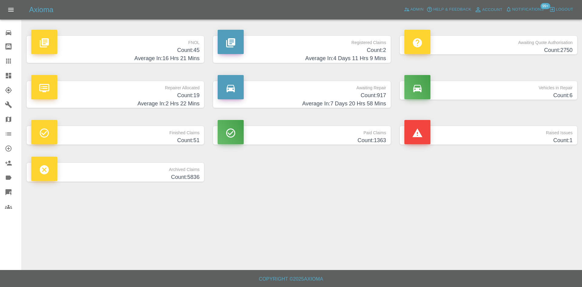
click at [346, 44] on p "Registered Claims" at bounding box center [302, 41] width 168 height 10
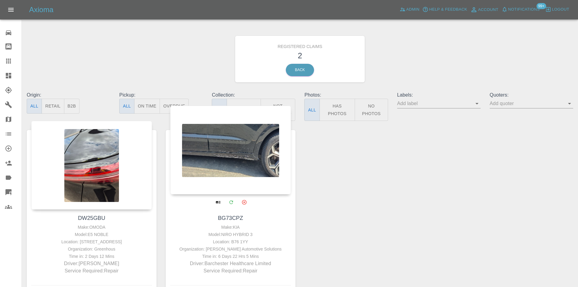
click at [238, 157] on div at bounding box center [230, 150] width 121 height 89
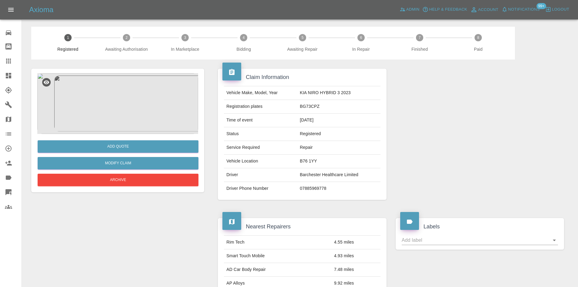
click at [310, 102] on td "BG73CPZ" at bounding box center [338, 107] width 83 height 14
copy td "BG73CPZ"
click at [123, 109] on img at bounding box center [117, 103] width 161 height 61
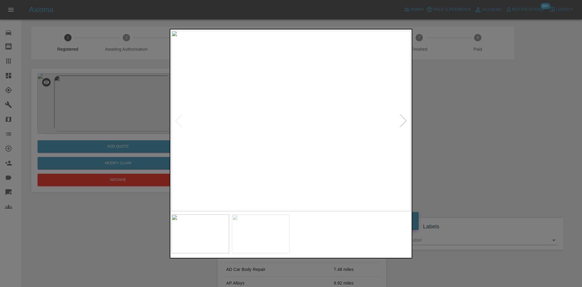
click at [507, 113] on div at bounding box center [291, 143] width 582 height 287
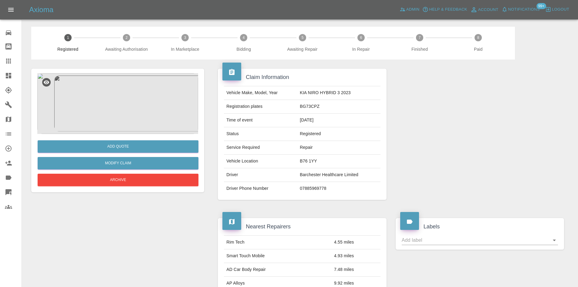
click at [315, 102] on td "BG73CPZ" at bounding box center [338, 107] width 83 height 14
copy td "BG73CPZ"
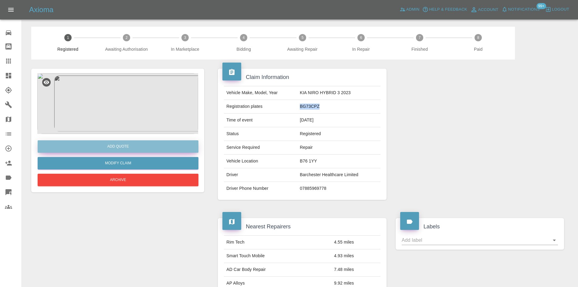
click at [133, 152] on button "Add Quote" at bounding box center [118, 146] width 161 height 12
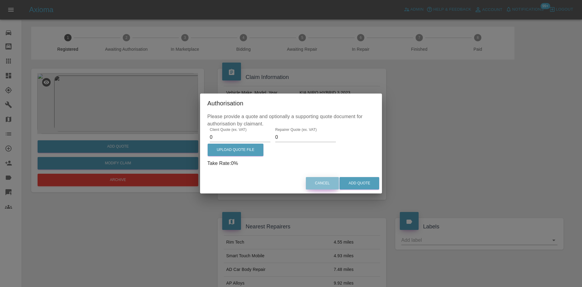
click at [318, 180] on button "Cancel" at bounding box center [322, 183] width 33 height 12
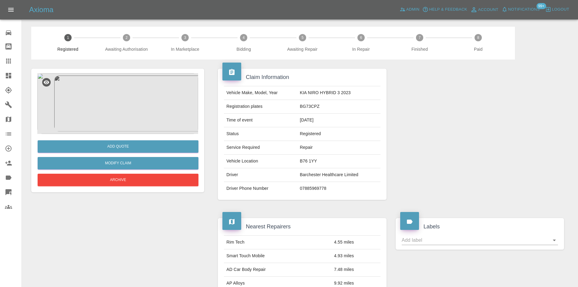
click at [151, 171] on div "Add Quote Modify Claim Archive" at bounding box center [117, 161] width 161 height 54
click at [151, 166] on link "Modify Claim" at bounding box center [118, 163] width 161 height 12
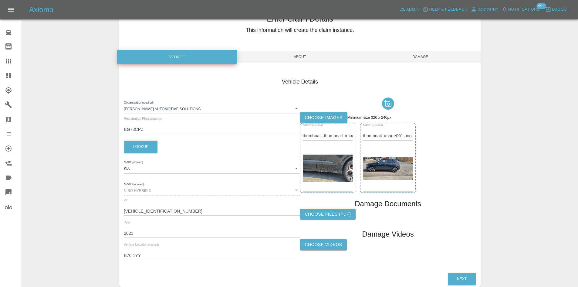
scroll to position [60, 0]
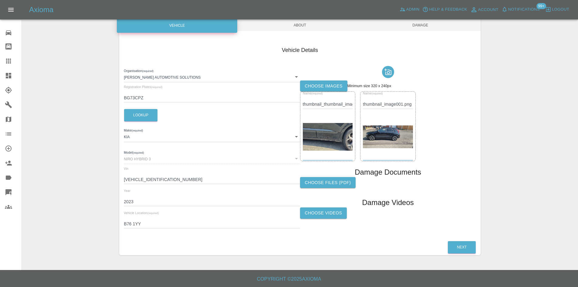
click at [153, 172] on div "Vin [VEHICLE_IDENTIFICATION_NUMBER]" at bounding box center [212, 175] width 176 height 17
click at [153, 179] on input "[VEHICLE_IDENTIFICATION_NUMBER]" at bounding box center [212, 179] width 176 height 9
click at [131, 98] on input "BG73CPZ" at bounding box center [212, 97] width 176 height 9
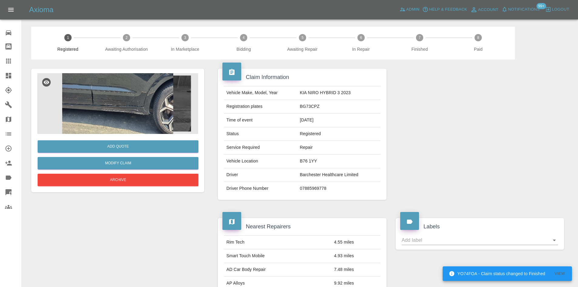
click at [90, 93] on img at bounding box center [117, 103] width 161 height 61
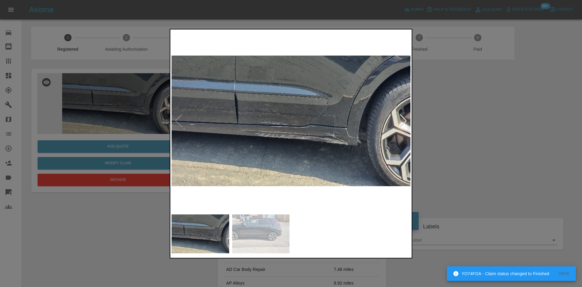
click at [318, 133] on img at bounding box center [291, 121] width 239 height 180
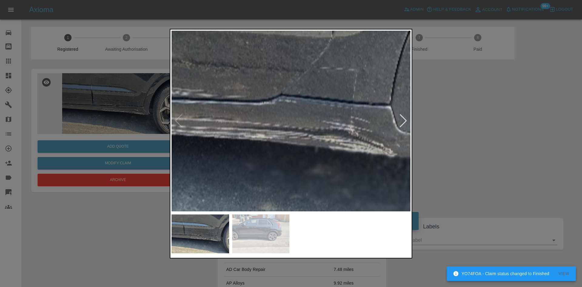
click at [297, 149] on img at bounding box center [223, 85] width 717 height 542
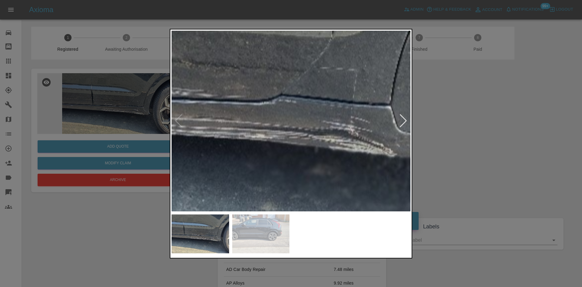
click at [404, 126] on div at bounding box center [403, 120] width 8 height 13
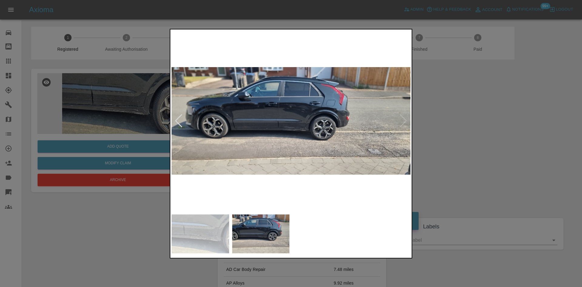
click at [102, 177] on div at bounding box center [291, 143] width 582 height 287
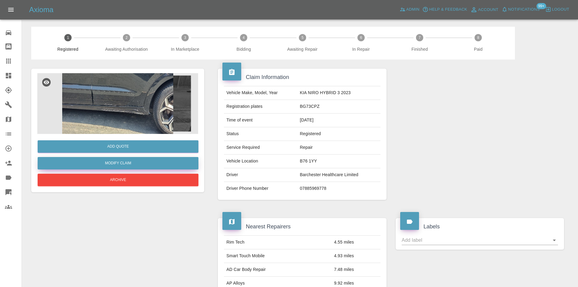
click at [137, 157] on link "Modify Claim" at bounding box center [118, 163] width 161 height 12
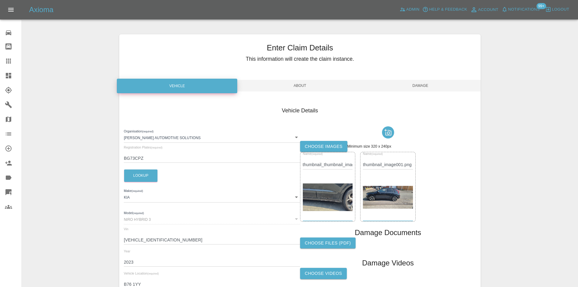
click at [324, 144] on label "Choose images" at bounding box center [323, 146] width 47 height 11
click at [0, 0] on input "Choose images" at bounding box center [0, 0] width 0 height 0
click at [320, 150] on label "Choose images" at bounding box center [323, 146] width 47 height 11
click at [0, 0] on input "Choose images" at bounding box center [0, 0] width 0 height 0
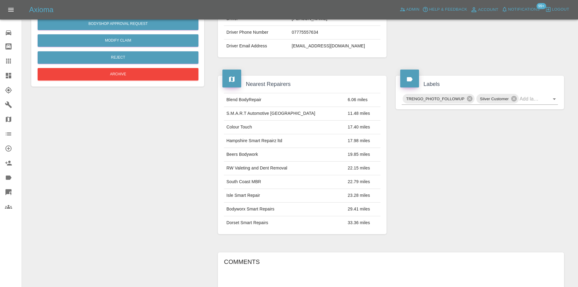
scroll to position [126, 0]
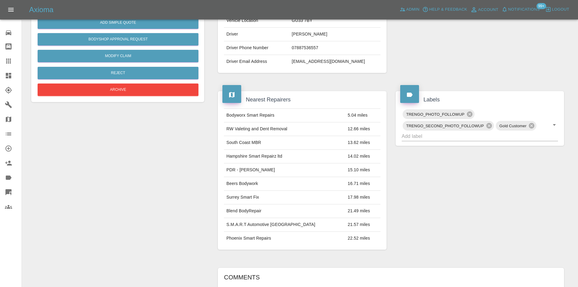
scroll to position [273, 0]
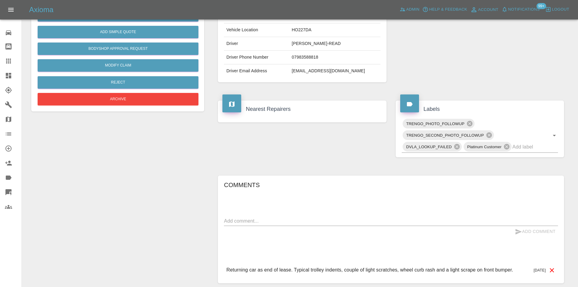
scroll to position [176, 0]
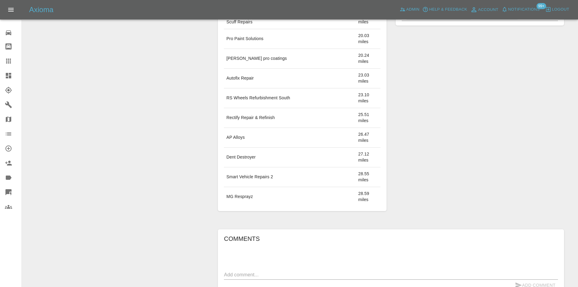
scroll to position [217, 0]
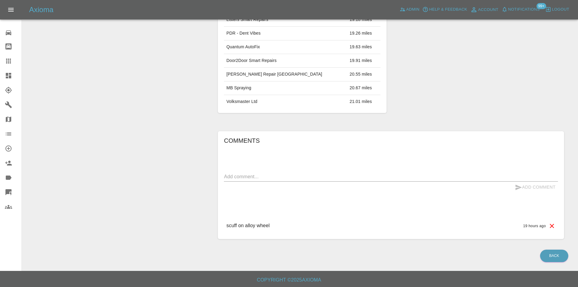
scroll to position [278, 0]
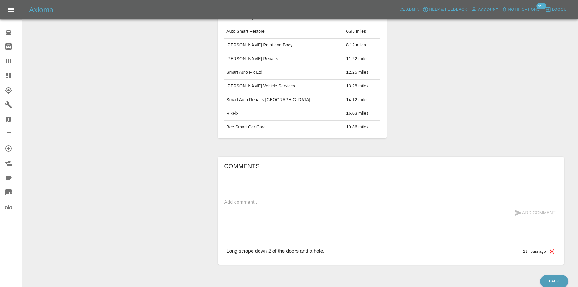
scroll to position [248, 0]
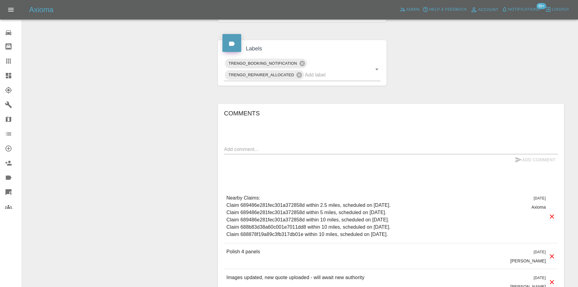
scroll to position [303, 0]
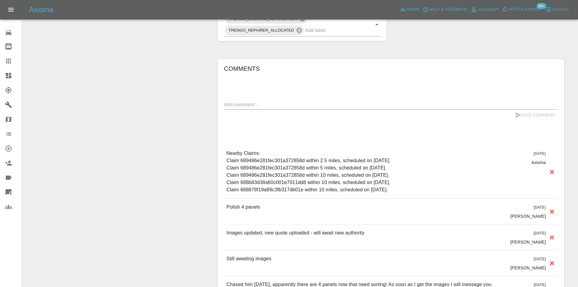
click at [0, 81] on link "Dashboard" at bounding box center [11, 75] width 22 height 15
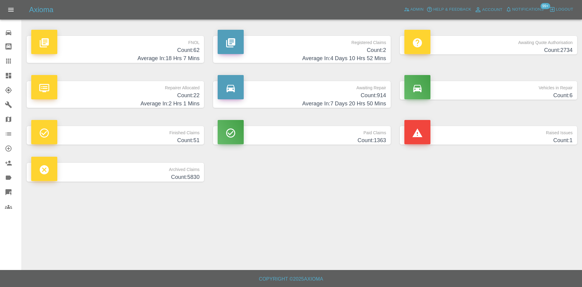
click at [259, 52] on h4 "Count: 2" at bounding box center [302, 50] width 168 height 8
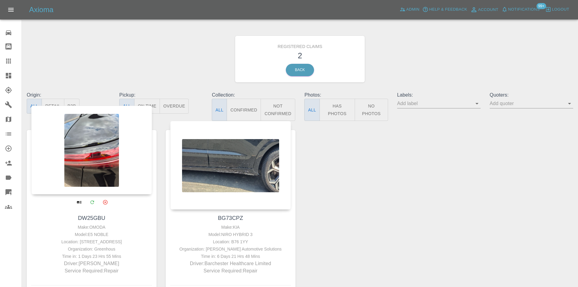
click at [66, 162] on div at bounding box center [91, 150] width 121 height 89
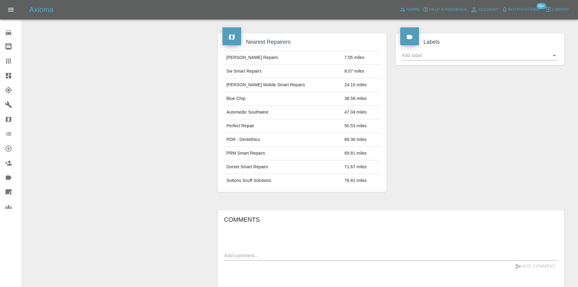
scroll to position [91, 0]
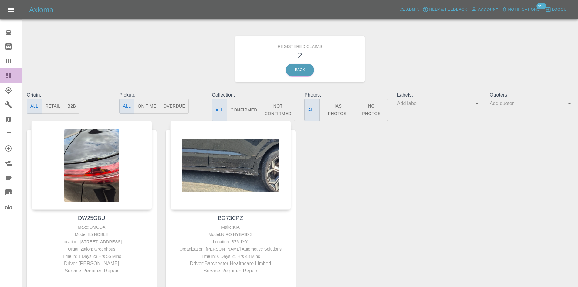
click at [4, 71] on link "Dashboard" at bounding box center [11, 75] width 22 height 15
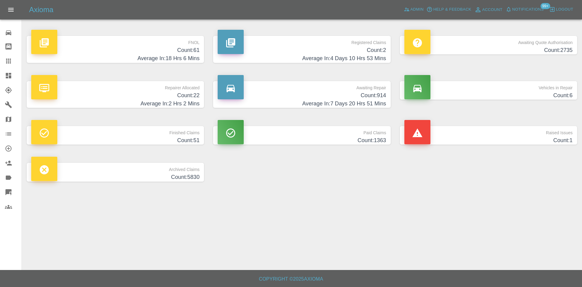
click at [367, 55] on h4 "Average In: 4 Days 10 Hrs 53 Mins" at bounding box center [302, 58] width 168 height 8
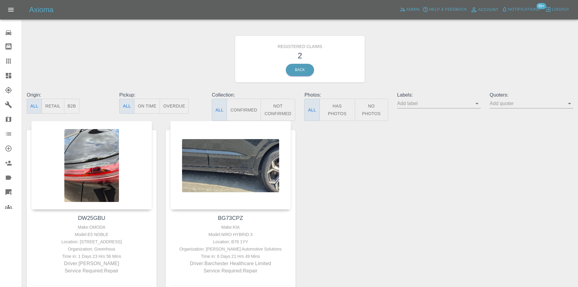
click at [8, 77] on icon at bounding box center [8, 75] width 7 height 7
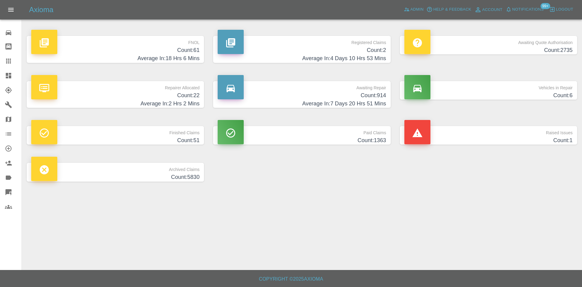
click at [98, 92] on h4 "Count: 22" at bounding box center [115, 95] width 168 height 8
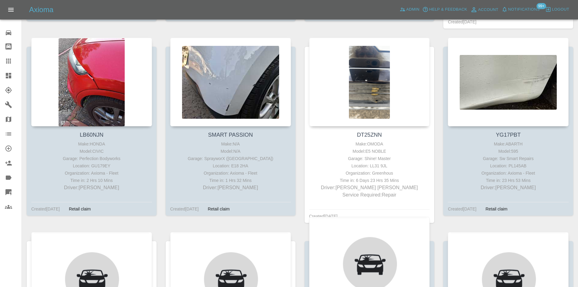
scroll to position [788, 0]
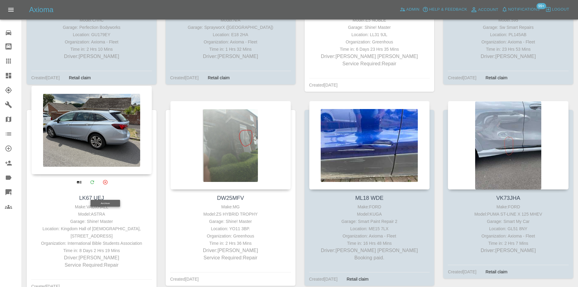
click at [87, 163] on div at bounding box center [91, 130] width 121 height 89
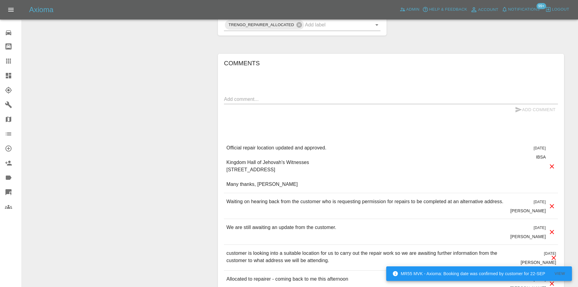
scroll to position [334, 0]
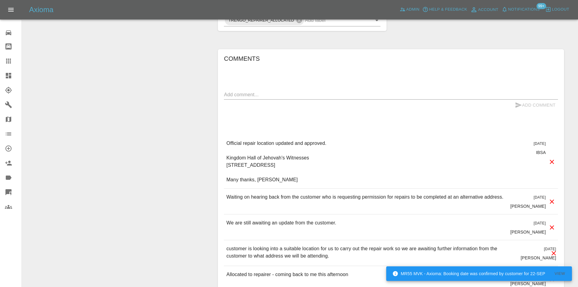
click at [3, 73] on link "Dashboard" at bounding box center [11, 75] width 22 height 15
